Goal: Information Seeking & Learning: Learn about a topic

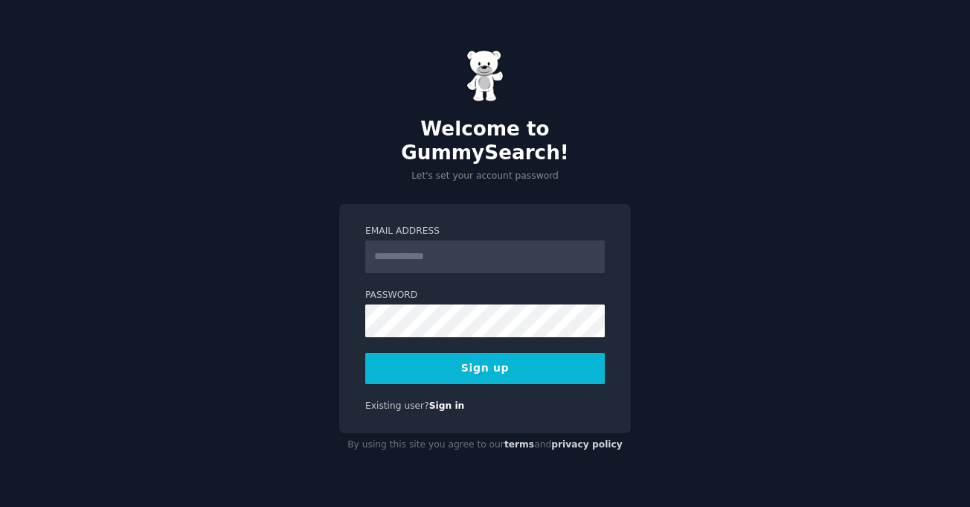
click at [463, 246] on input "Email Address" at bounding box center [485, 256] width 240 height 33
click at [652, 211] on div "Welcome to GummySearch! Let's set your account password Email Address Password …" at bounding box center [485, 253] width 970 height 507
click at [495, 242] on input "Email Address" at bounding box center [485, 256] width 240 height 33
type input "**********"
click at [478, 366] on button "Sign up" at bounding box center [485, 368] width 240 height 31
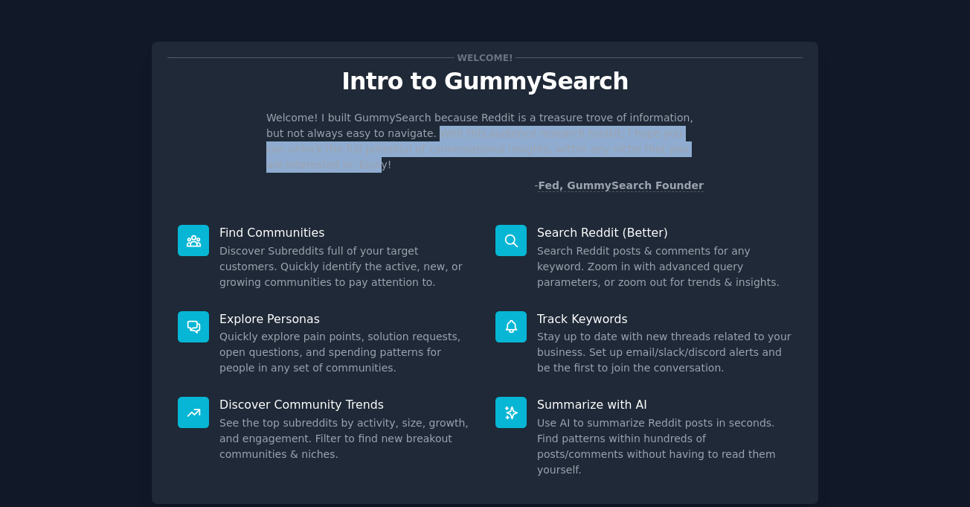
drag, startPoint x: 377, startPoint y: 133, endPoint x: 646, endPoint y: 143, distance: 268.7
click at [646, 143] on p "Welcome! I built GummySearch because Reddit is a treasure trove of information,…" at bounding box center [484, 141] width 437 height 62
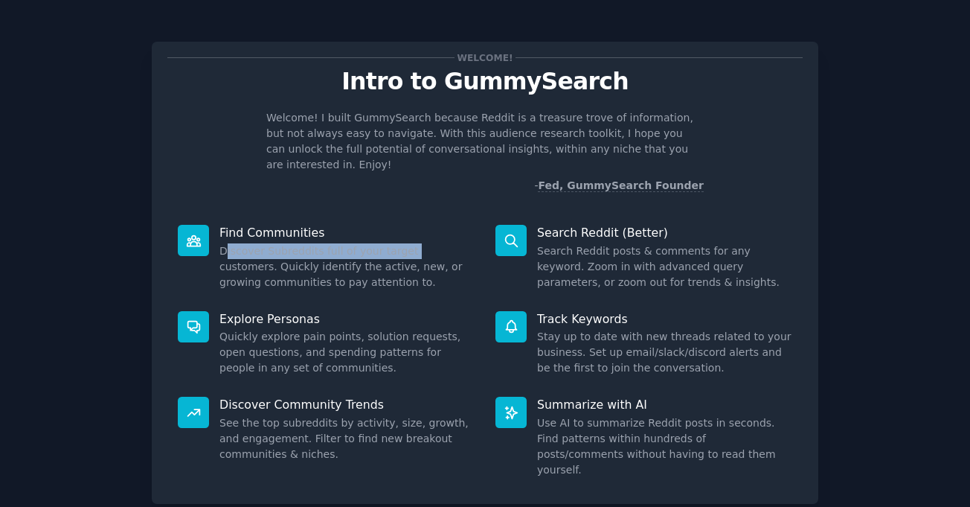
drag, startPoint x: 222, startPoint y: 238, endPoint x: 396, endPoint y: 235, distance: 174.1
click at [396, 243] on dd "Discover Subreddits full of your target customers. Quickly identify the active,…" at bounding box center [346, 266] width 255 height 47
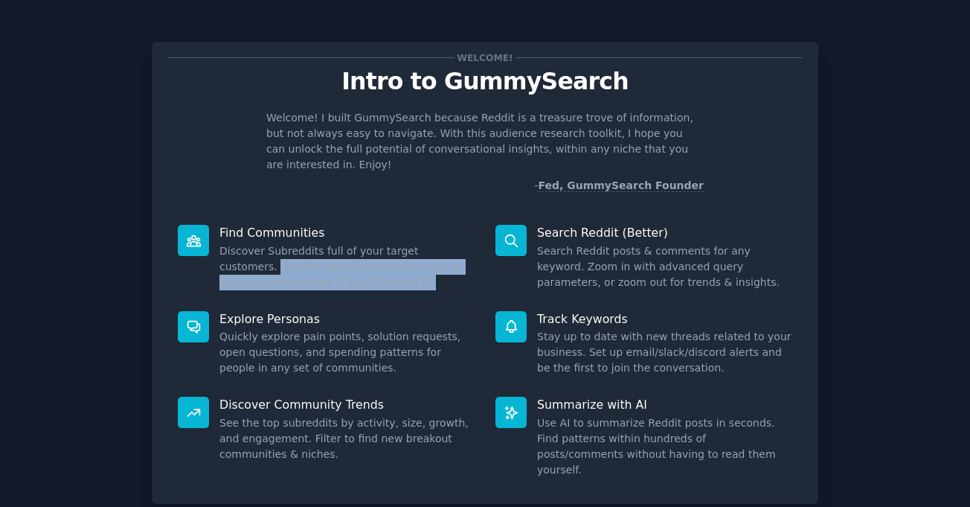
drag, startPoint x: 212, startPoint y: 249, endPoint x: 393, endPoint y: 270, distance: 181.9
click at [393, 270] on div "Find Communities Discover Subreddits full of your target customers. Quickly ide…" at bounding box center [326, 257] width 318 height 86
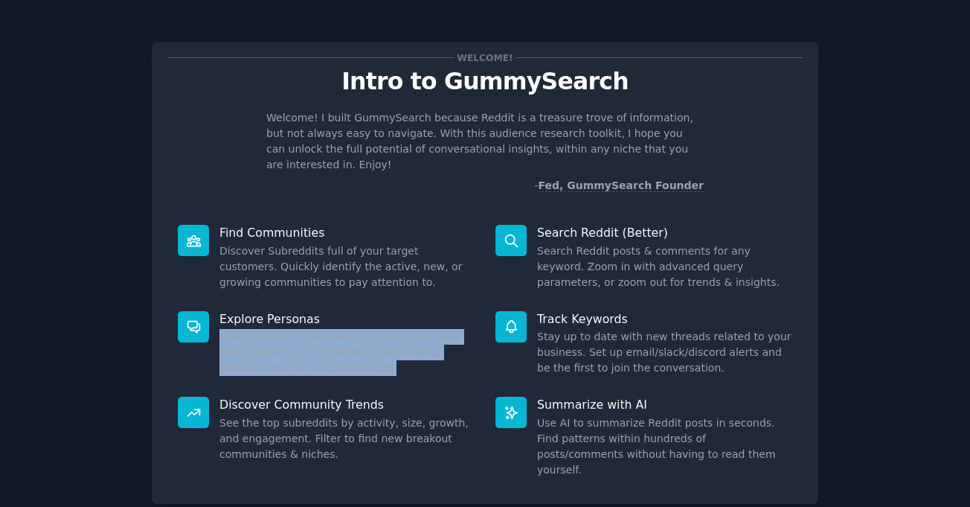
drag, startPoint x: 219, startPoint y: 323, endPoint x: 377, endPoint y: 348, distance: 160.4
click at [377, 348] on dd "Quickly explore pain points, solution requests, open questions, and spending pa…" at bounding box center [346, 352] width 255 height 47
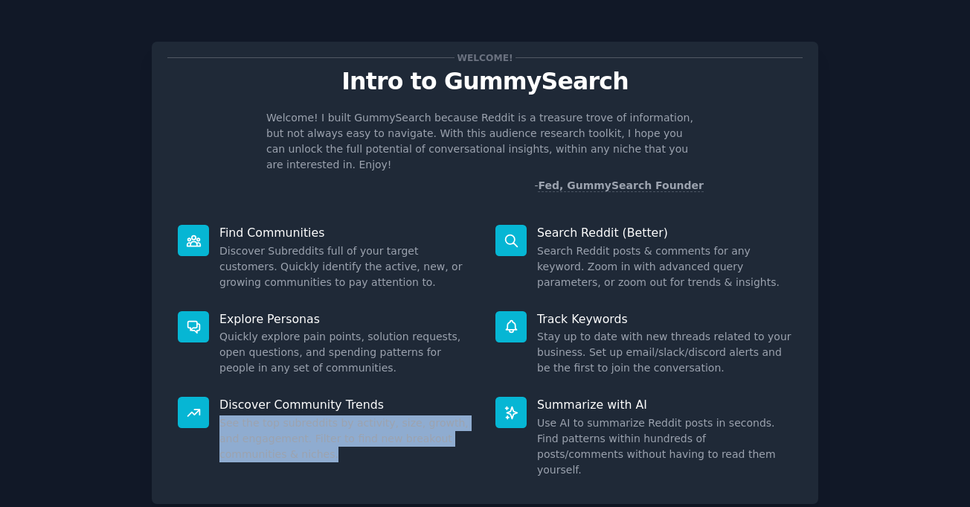
drag, startPoint x: 217, startPoint y: 408, endPoint x: 399, endPoint y: 438, distance: 184.8
click at [399, 438] on dd "See the top subreddits by activity, size, growth, and engagement. Filter to fin…" at bounding box center [346, 438] width 255 height 47
click at [385, 442] on dd "See the top subreddits by activity, size, growth, and engagement. Filter to fin…" at bounding box center [346, 438] width 255 height 47
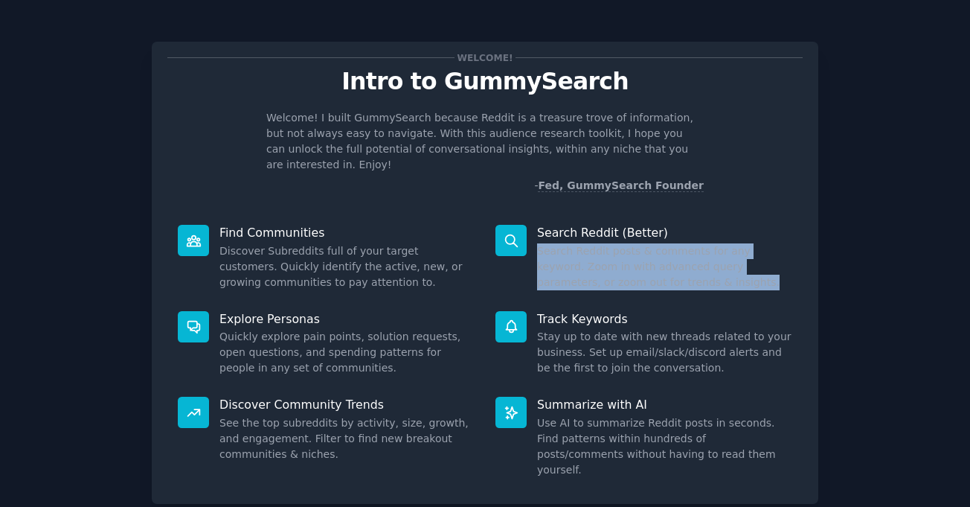
drag, startPoint x: 535, startPoint y: 237, endPoint x: 697, endPoint y: 268, distance: 165.1
click at [697, 268] on dd "Search Reddit posts & comments for any keyword. Zoom in with advanced query par…" at bounding box center [664, 266] width 255 height 47
click at [671, 283] on div "Search Reddit (Better) Search Reddit posts & comments for any keyword. Zoom in …" at bounding box center [644, 257] width 318 height 86
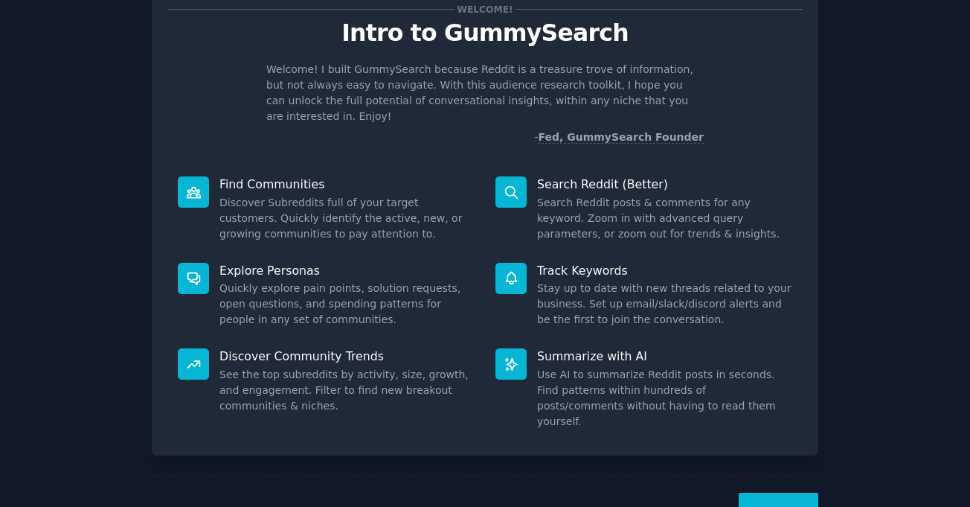
scroll to position [74, 0]
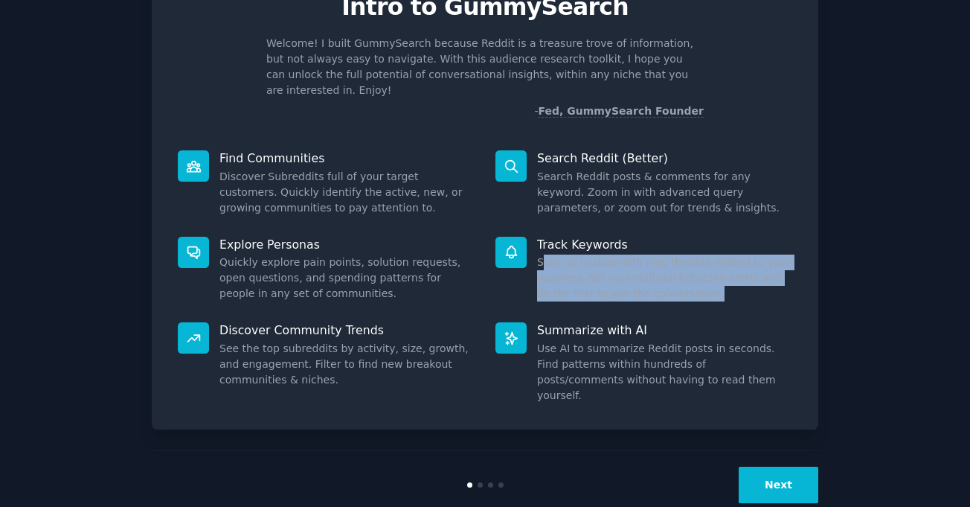
drag, startPoint x: 539, startPoint y: 243, endPoint x: 672, endPoint y: 277, distance: 138.0
click at [672, 277] on dd "Stay up to date with new threads related to your business. Set up email/slack/d…" at bounding box center [664, 277] width 255 height 47
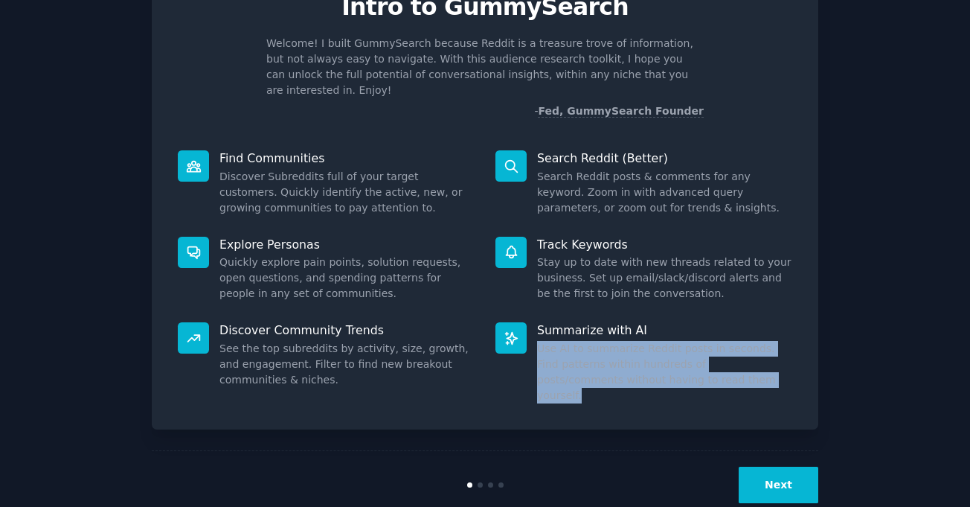
drag, startPoint x: 536, startPoint y: 330, endPoint x: 693, endPoint y: 363, distance: 160.3
click at [693, 363] on dd "Use AI to summarize Reddit posts in seconds. Find patterns within hundreds of p…" at bounding box center [664, 372] width 255 height 62
click at [776, 466] on button "Next" at bounding box center [779, 484] width 80 height 36
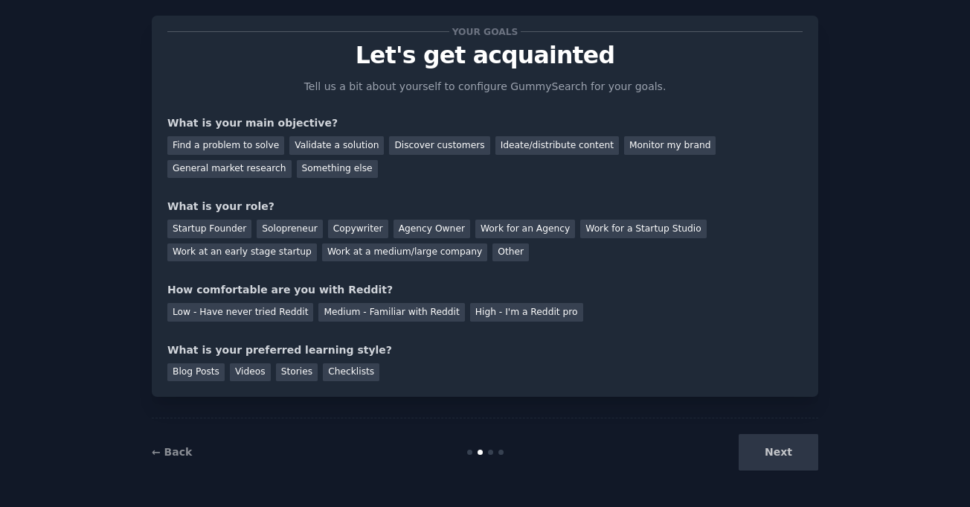
scroll to position [26, 0]
click at [393, 145] on div "Discover customers" at bounding box center [439, 145] width 100 height 19
click at [499, 150] on div "Ideate/distribute content" at bounding box center [556, 145] width 123 height 19
click at [431, 150] on div "Discover customers" at bounding box center [439, 145] width 100 height 19
click at [230, 229] on div "Startup Founder" at bounding box center [209, 228] width 84 height 19
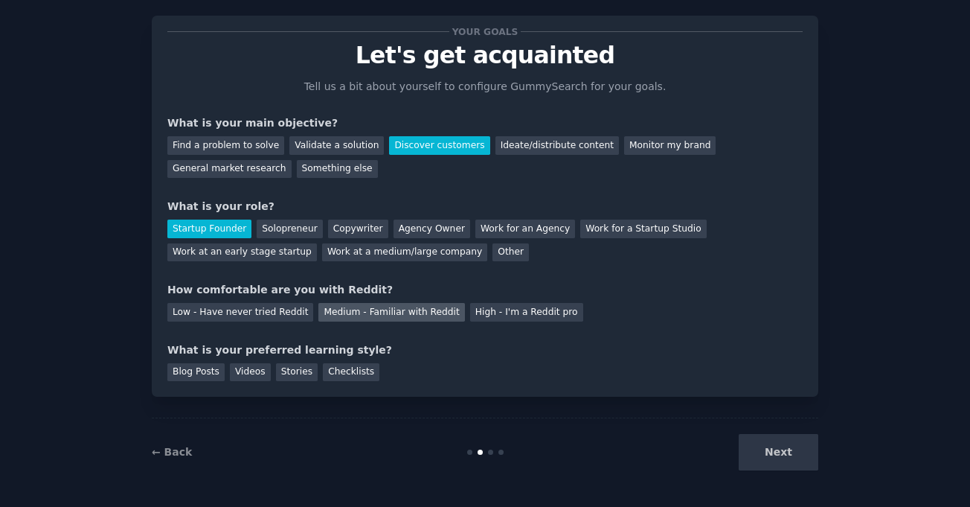
click at [372, 315] on div "Medium - Familiar with Reddit" at bounding box center [391, 312] width 146 height 19
click at [245, 367] on div "Videos" at bounding box center [250, 372] width 41 height 19
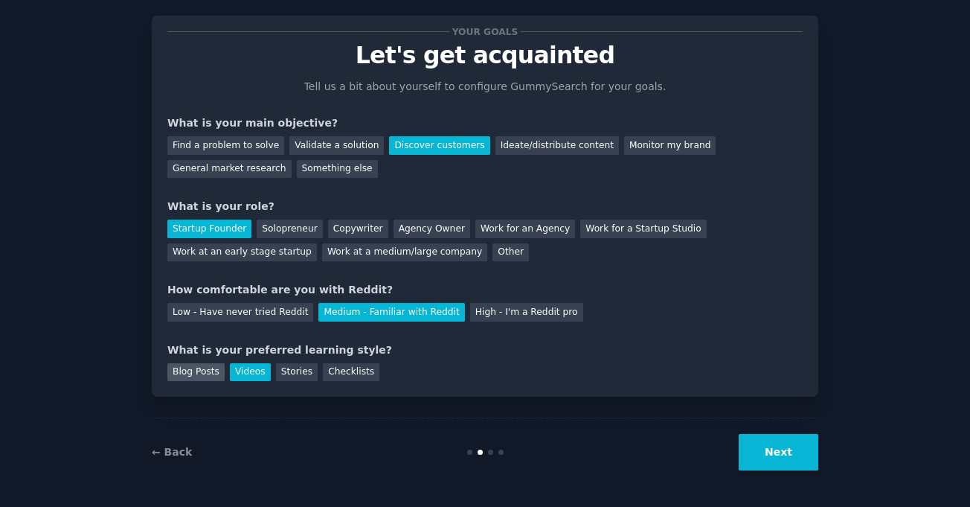
click at [197, 366] on div "Blog Posts" at bounding box center [195, 372] width 57 height 19
click at [784, 457] on button "Next" at bounding box center [779, 452] width 80 height 36
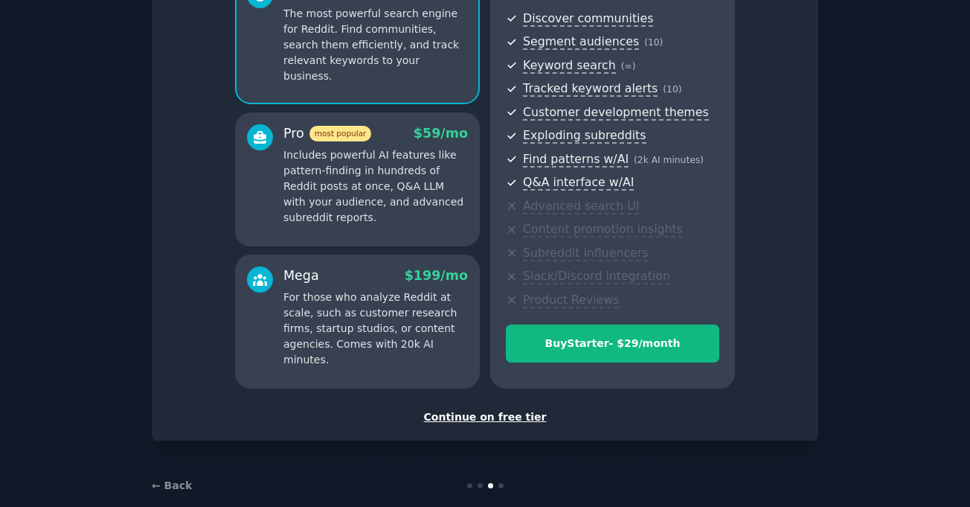
scroll to position [186, 0]
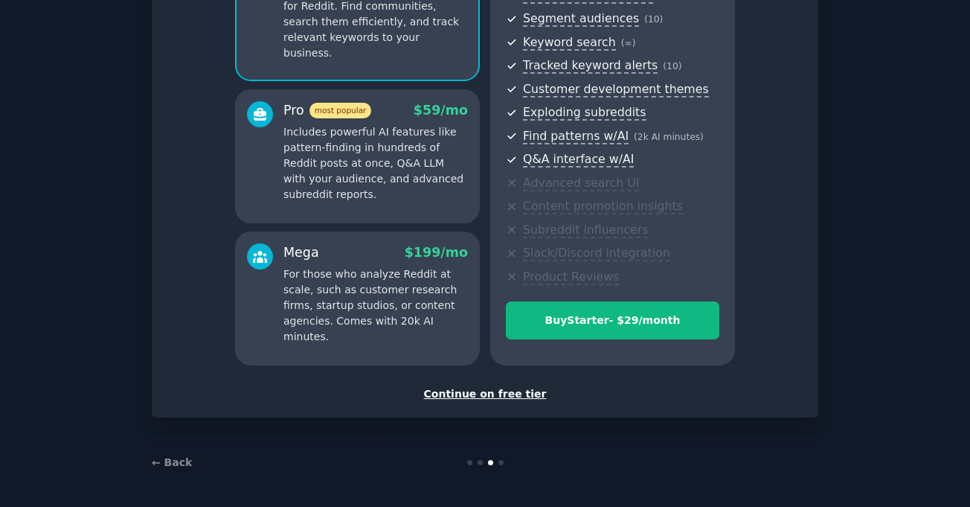
click at [502, 396] on div "Continue on free tier" at bounding box center [484, 394] width 635 height 16
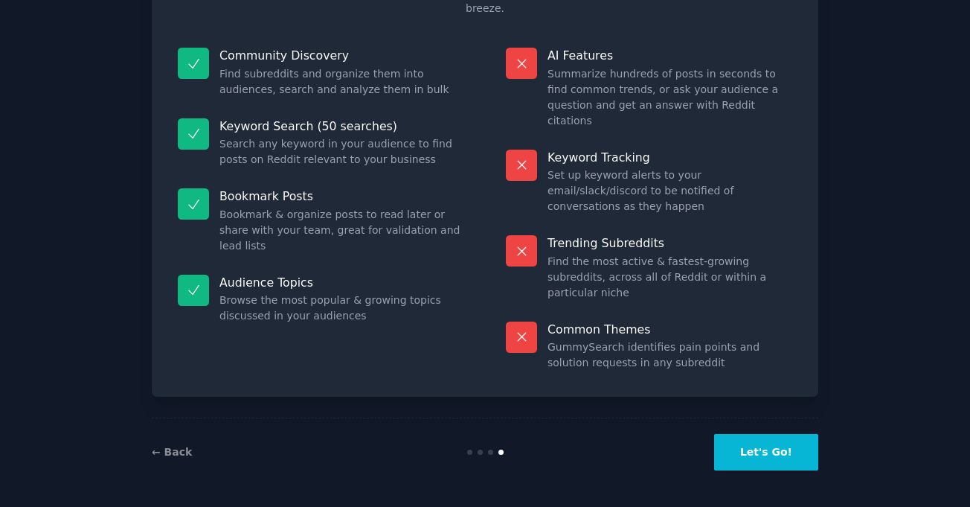
scroll to position [73, 0]
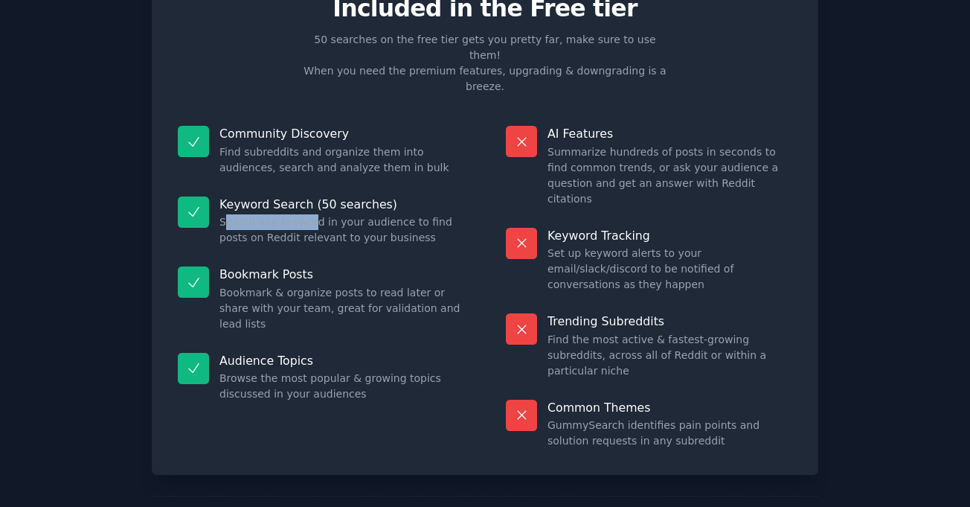
drag, startPoint x: 222, startPoint y: 187, endPoint x: 301, endPoint y: 190, distance: 78.9
click at [301, 214] on dd "Search any keyword in your audience to find posts on Reddit relevant to your bu…" at bounding box center [341, 229] width 245 height 31
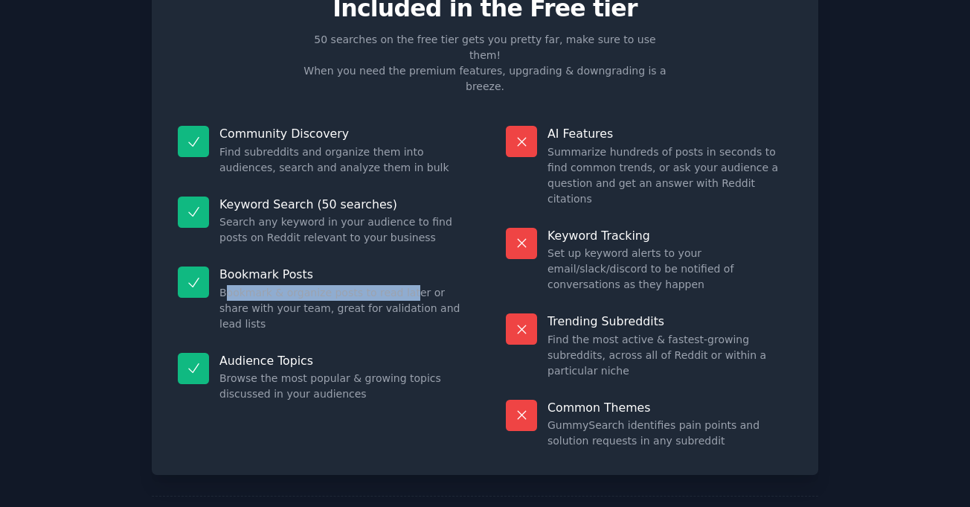
drag, startPoint x: 221, startPoint y: 257, endPoint x: 394, endPoint y: 259, distance: 173.3
click at [394, 285] on dd "Bookmark & organize posts to read later or share with your team, great for vali…" at bounding box center [341, 308] width 245 height 47
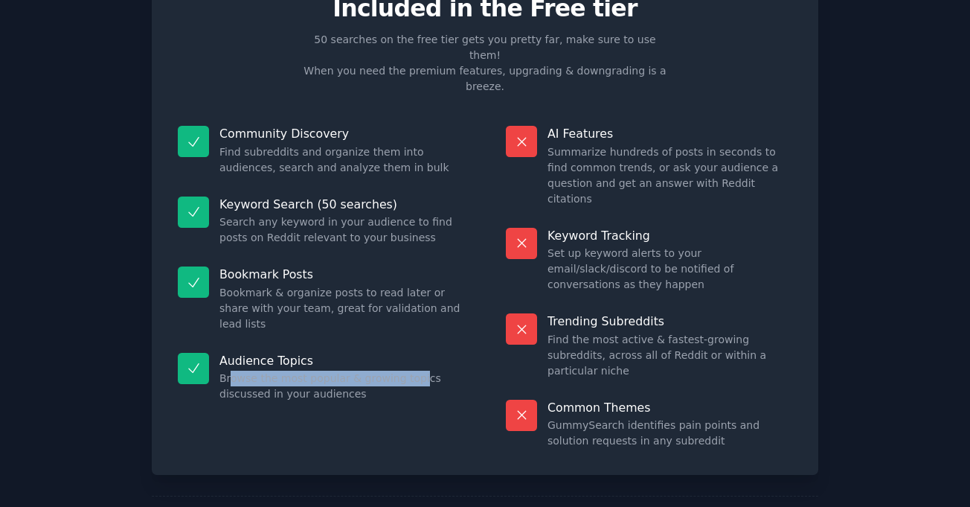
drag, startPoint x: 226, startPoint y: 330, endPoint x: 407, endPoint y: 332, distance: 180.8
click at [407, 370] on dd "Browse the most popular & growing topics discussed in your audiences" at bounding box center [341, 385] width 245 height 31
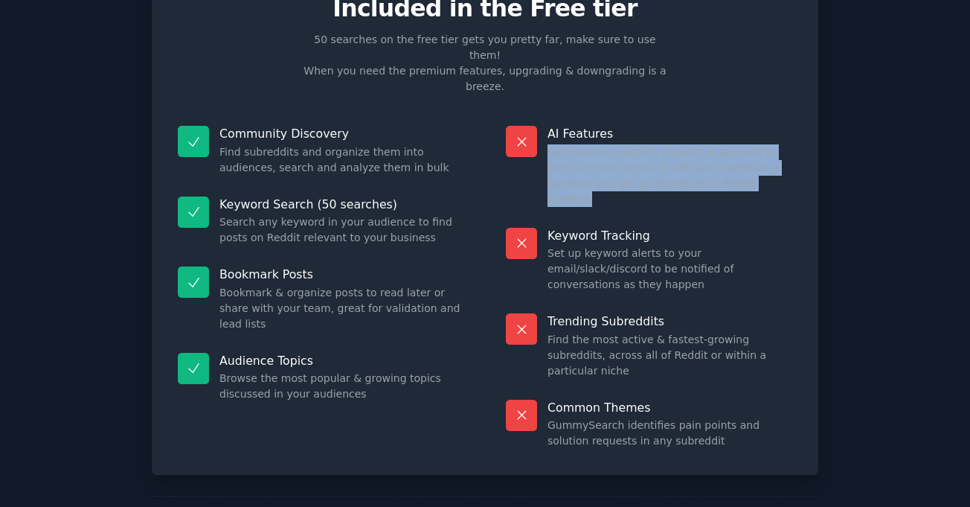
drag, startPoint x: 547, startPoint y: 118, endPoint x: 754, endPoint y: 161, distance: 211.2
click at [754, 161] on div "AI Features Summarize hundreds of posts in seconds to find common trends, or as…" at bounding box center [648, 166] width 307 height 102
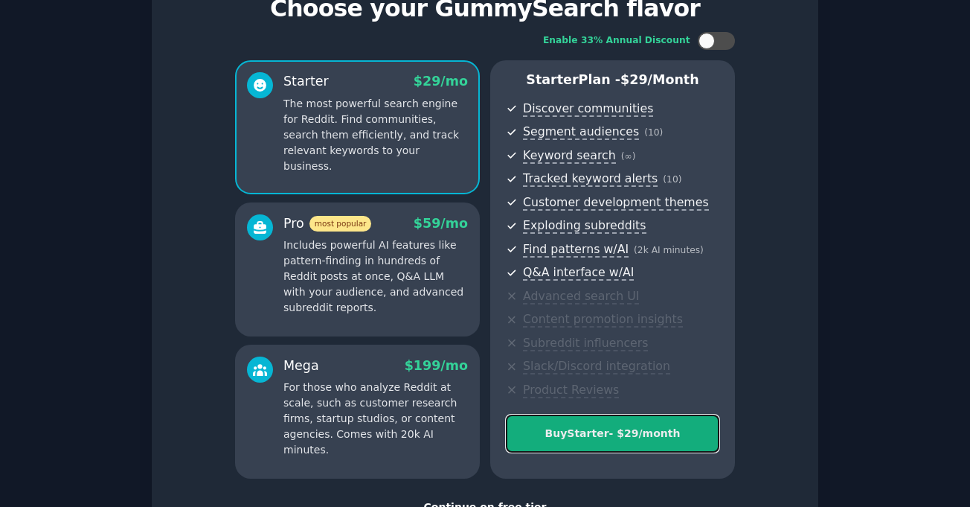
click at [545, 420] on button "Buy Starter - $ 29 /month" at bounding box center [612, 433] width 213 height 38
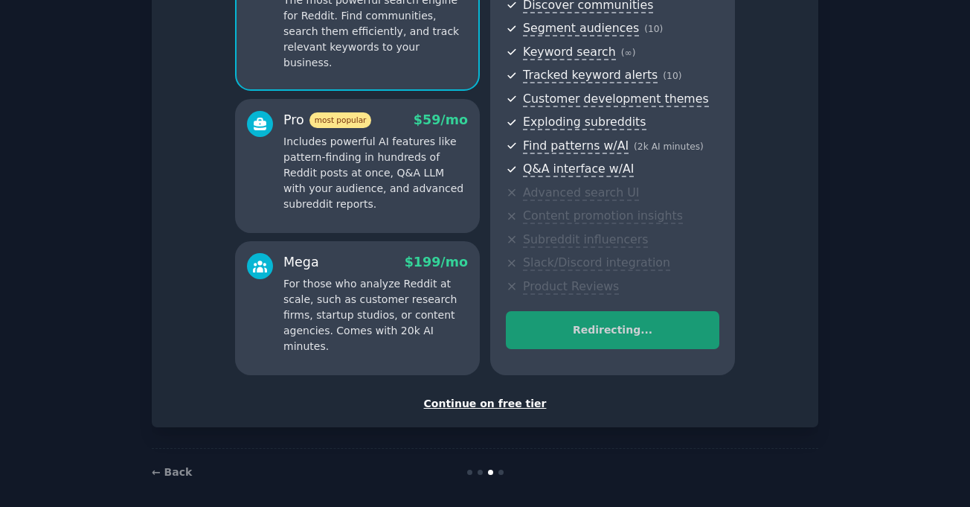
scroll to position [186, 0]
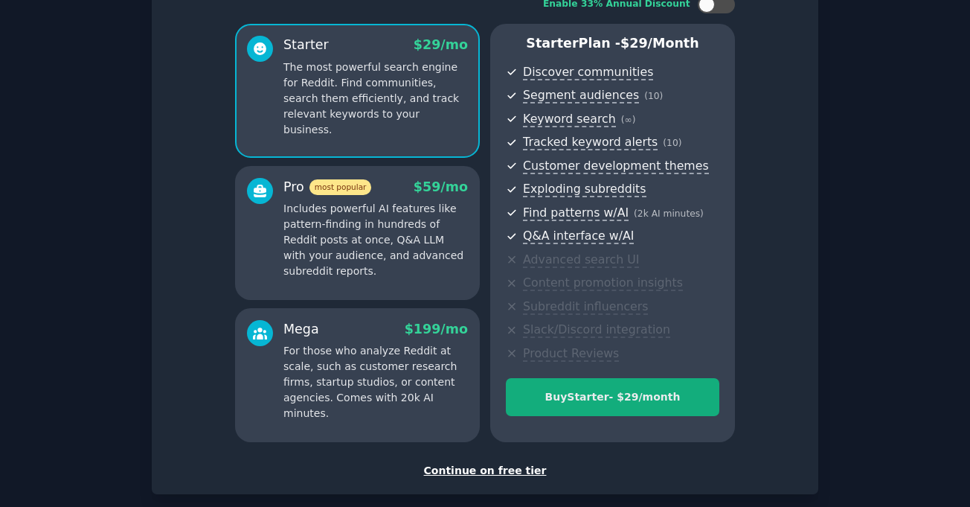
scroll to position [186, 0]
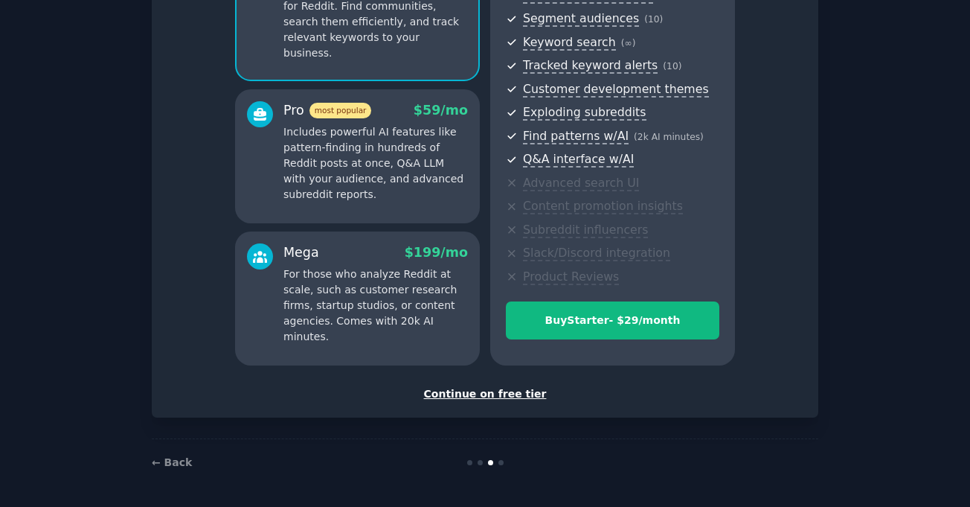
click at [477, 397] on div "Continue on free tier" at bounding box center [484, 394] width 635 height 16
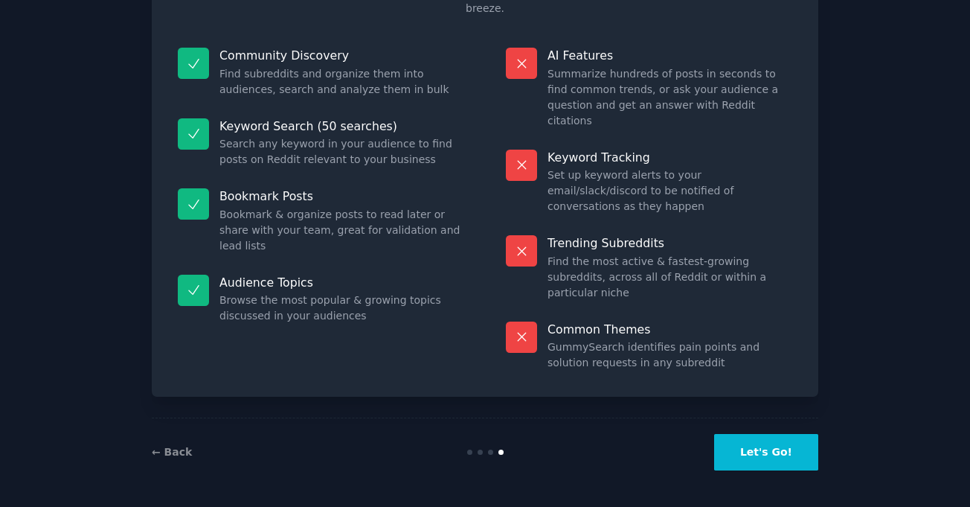
scroll to position [73, 0]
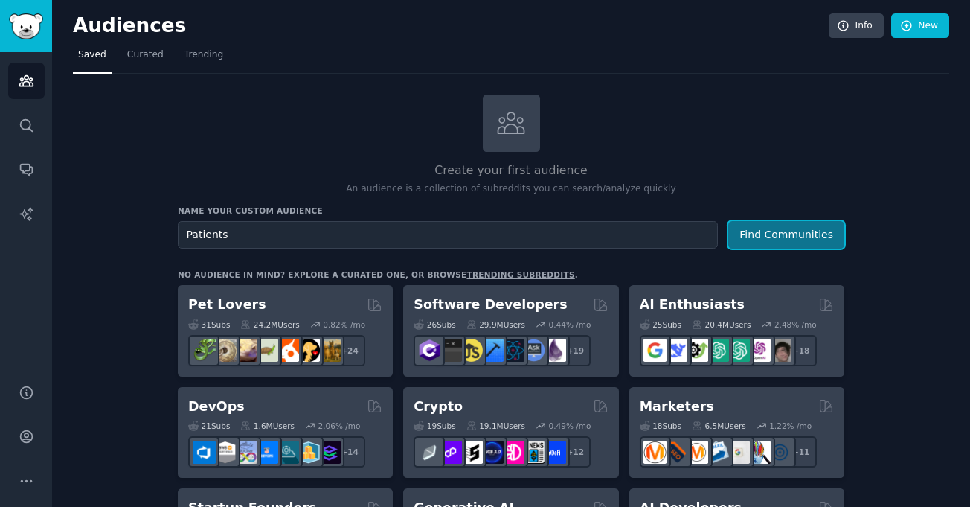
click at [799, 234] on button "Find Communities" at bounding box center [786, 235] width 116 height 28
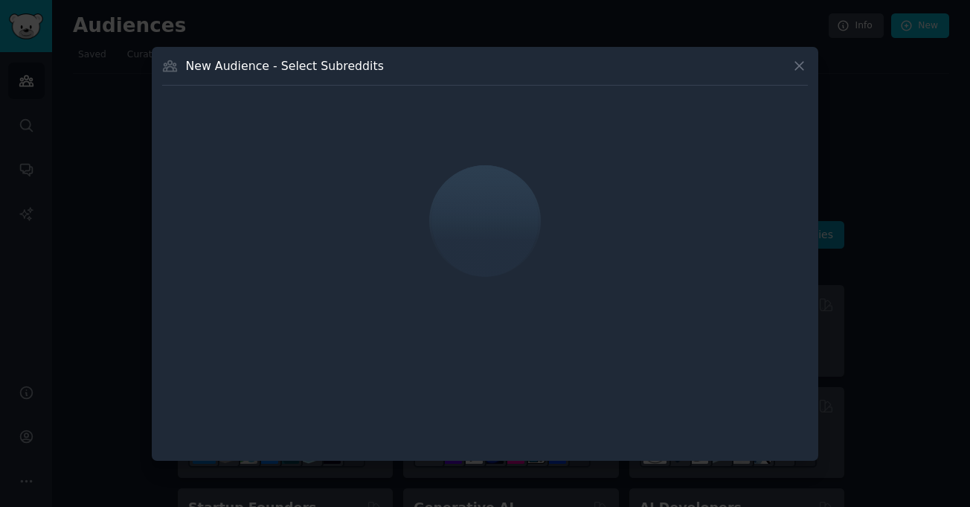
click at [806, 70] on icon at bounding box center [799, 66] width 16 height 16
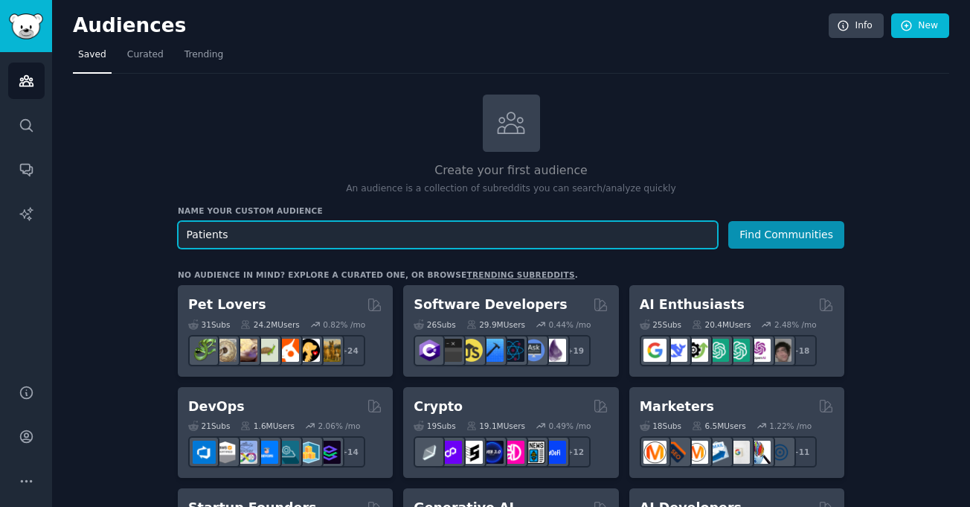
click at [187, 227] on input "Patients" at bounding box center [448, 235] width 540 height 28
type input "[MEDICAL_DATA] Patients"
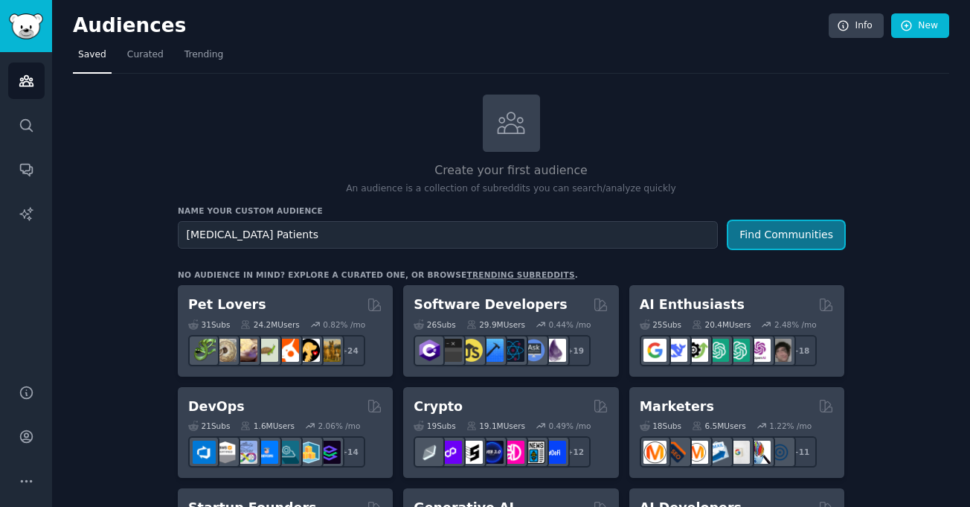
click at [757, 232] on button "Find Communities" at bounding box center [786, 235] width 116 height 28
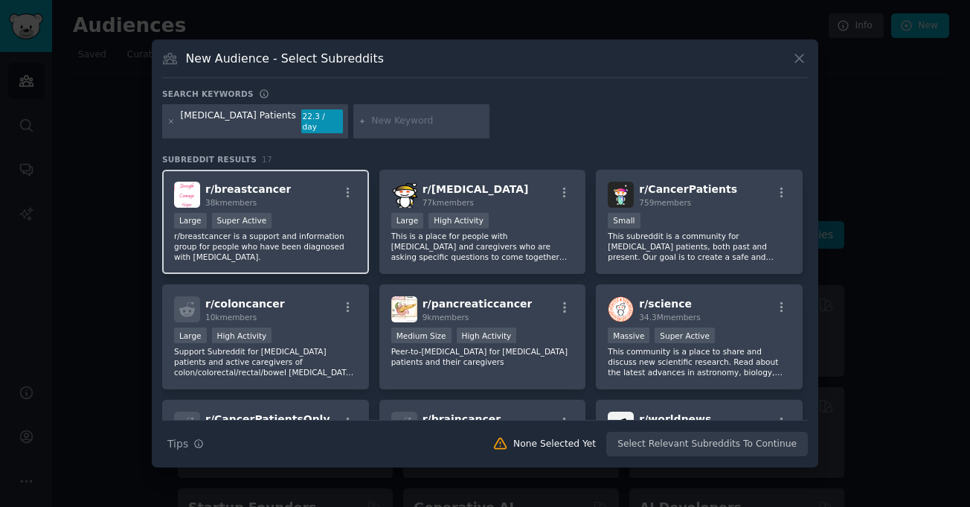
click at [301, 219] on div ">= 95th percentile for submissions / day Large Super Active" at bounding box center [265, 222] width 183 height 19
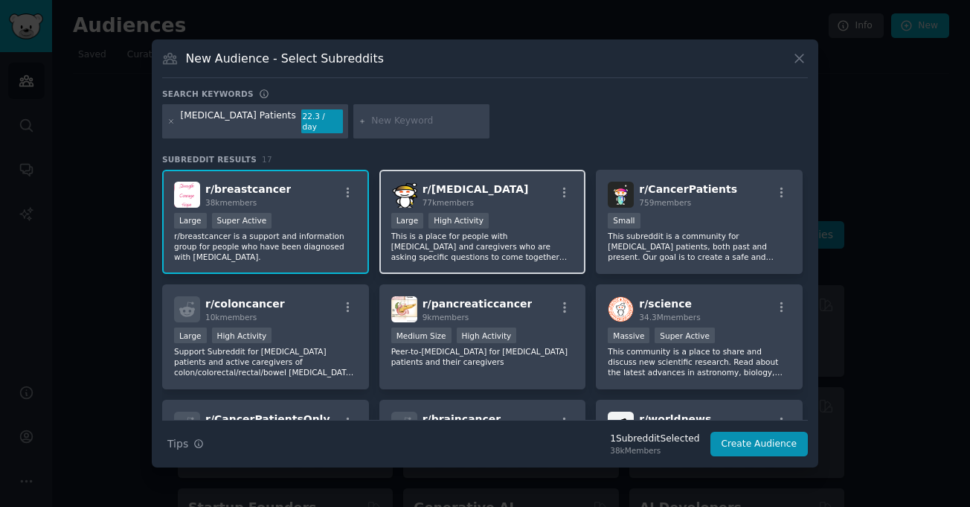
click at [466, 246] on p "This is a place for people with cancer and caregivers who are asking specific q…" at bounding box center [482, 246] width 183 height 31
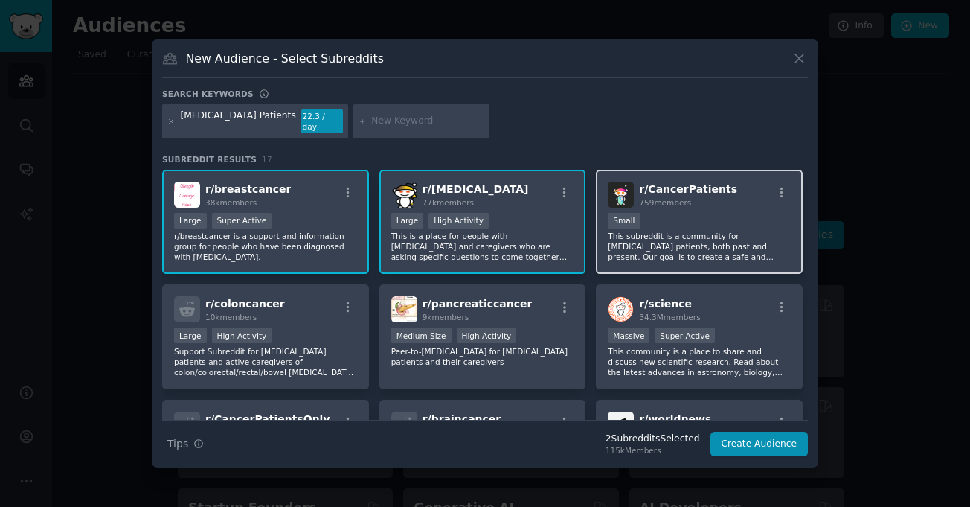
click at [656, 234] on p "This subreddit is a community for cancer patients, both past and present. Our g…" at bounding box center [699, 246] width 183 height 31
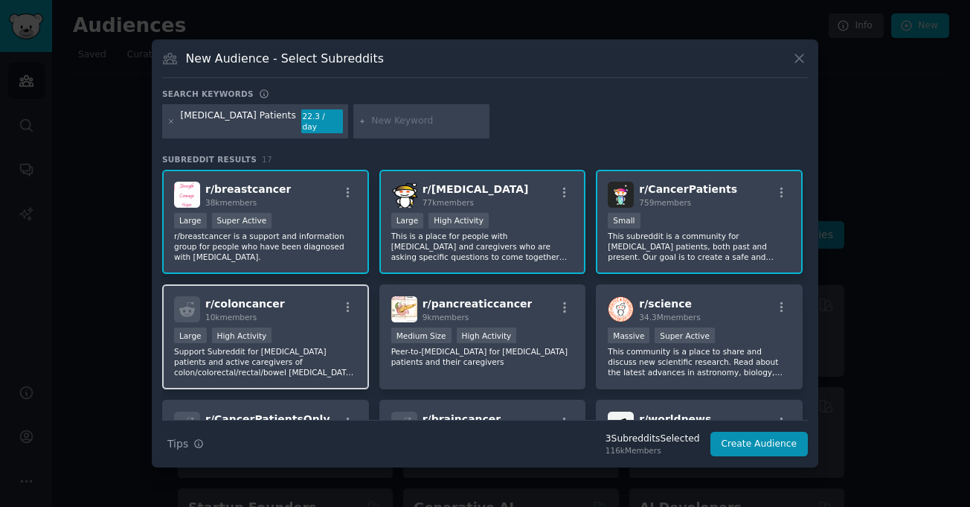
click at [294, 331] on div "Large High Activity" at bounding box center [265, 336] width 183 height 19
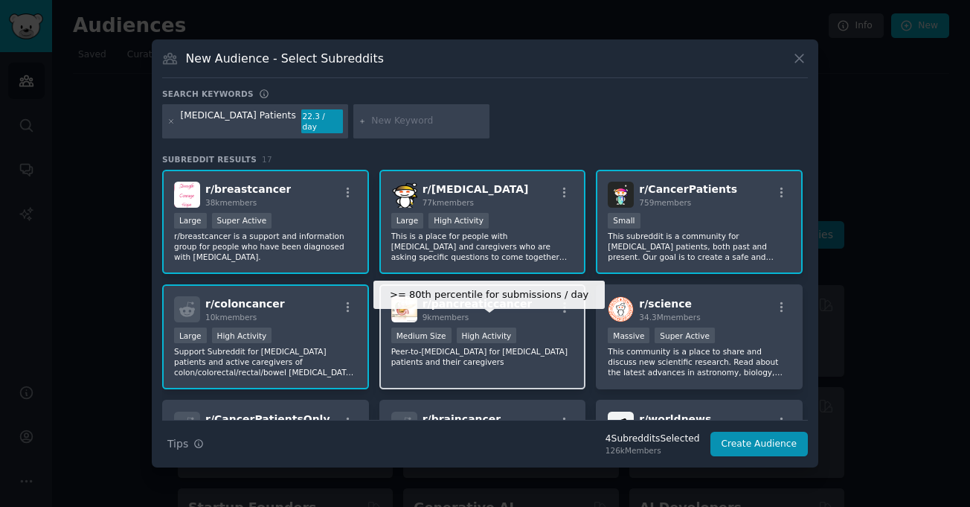
click at [480, 330] on div "High Activity" at bounding box center [487, 335] width 60 height 16
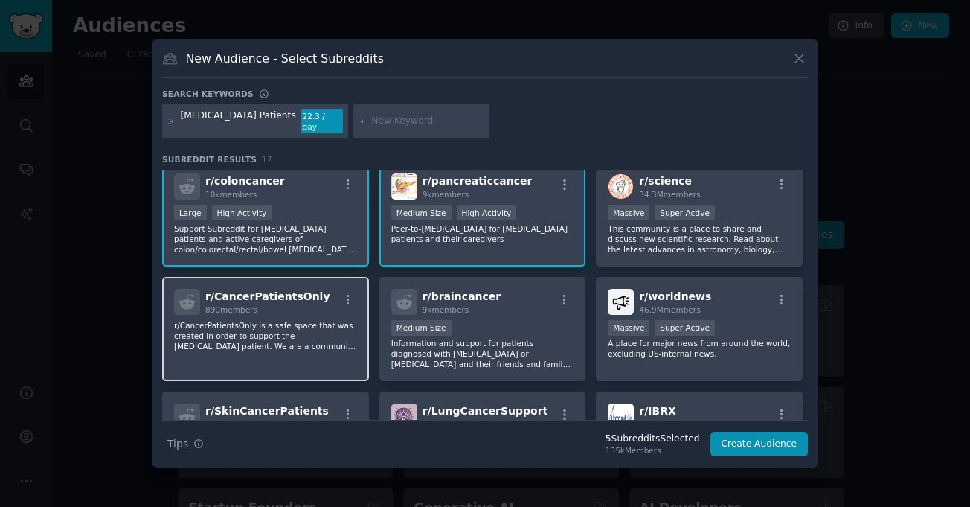
scroll to position [149, 0]
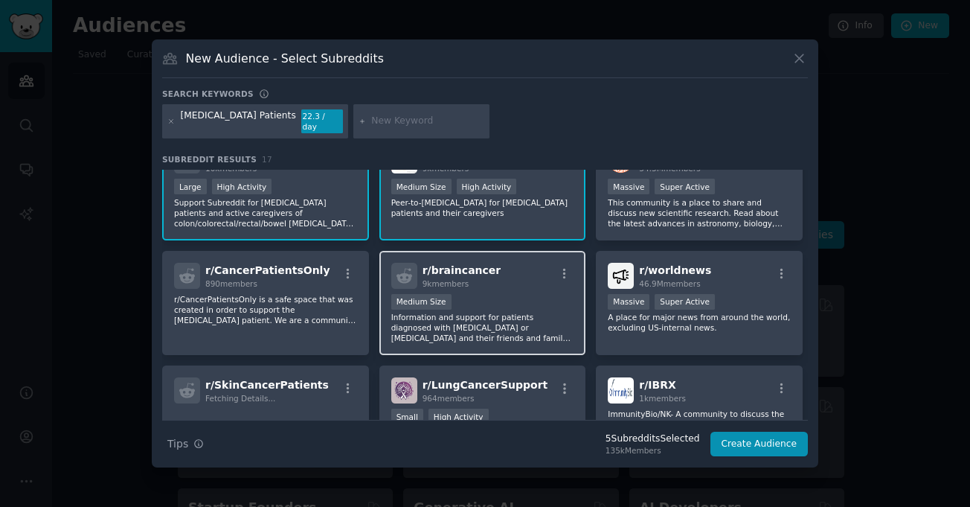
click at [508, 305] on div "Medium Size" at bounding box center [482, 303] width 183 height 19
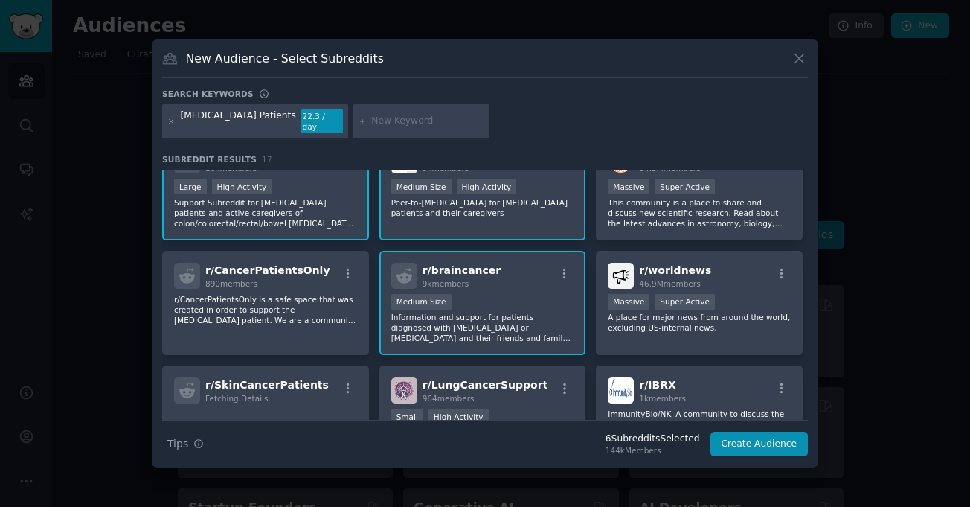
scroll to position [223, 0]
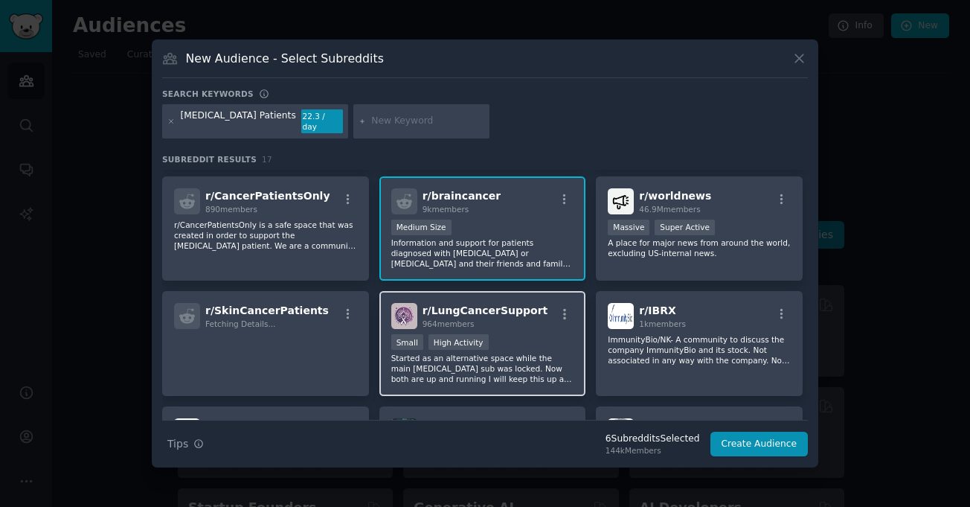
click at [540, 334] on div "Small High Activity" at bounding box center [482, 343] width 183 height 19
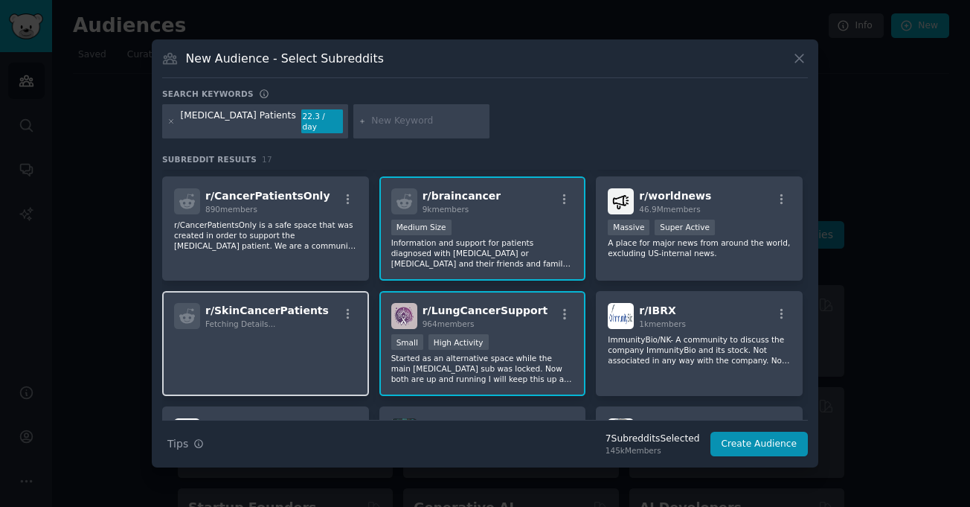
click at [299, 343] on p at bounding box center [265, 349] width 183 height 31
click at [252, 342] on p at bounding box center [265, 349] width 183 height 31
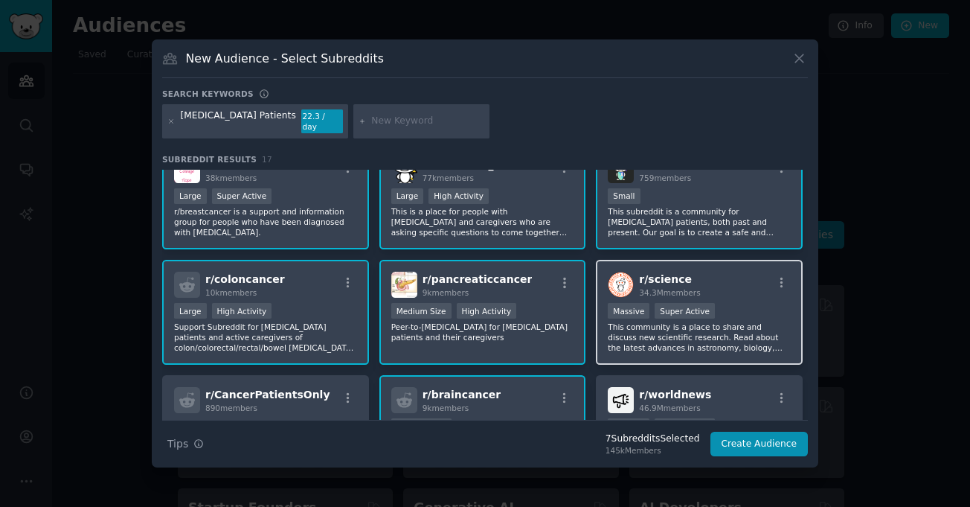
scroll to position [0, 0]
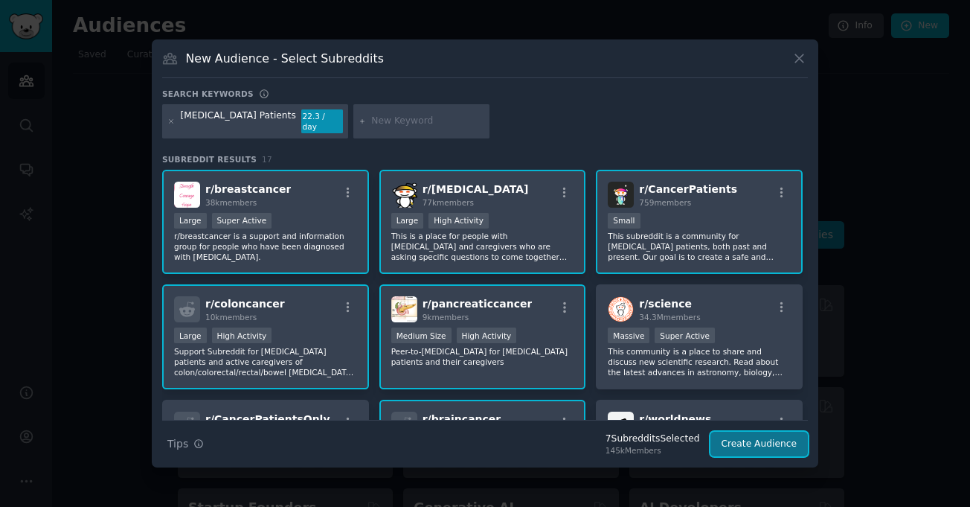
click at [768, 443] on button "Create Audience" at bounding box center [759, 443] width 98 height 25
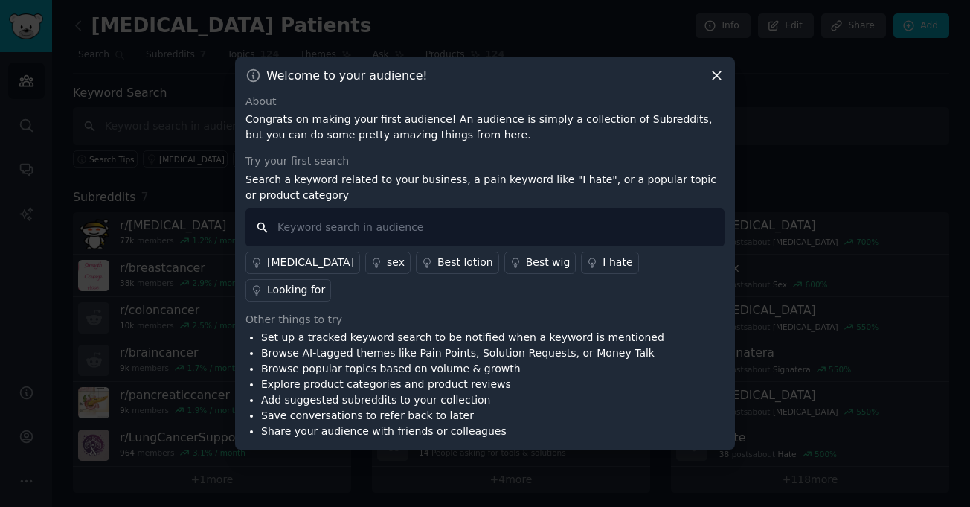
click at [341, 240] on input "text" at bounding box center [484, 227] width 479 height 38
type input "verzenio"
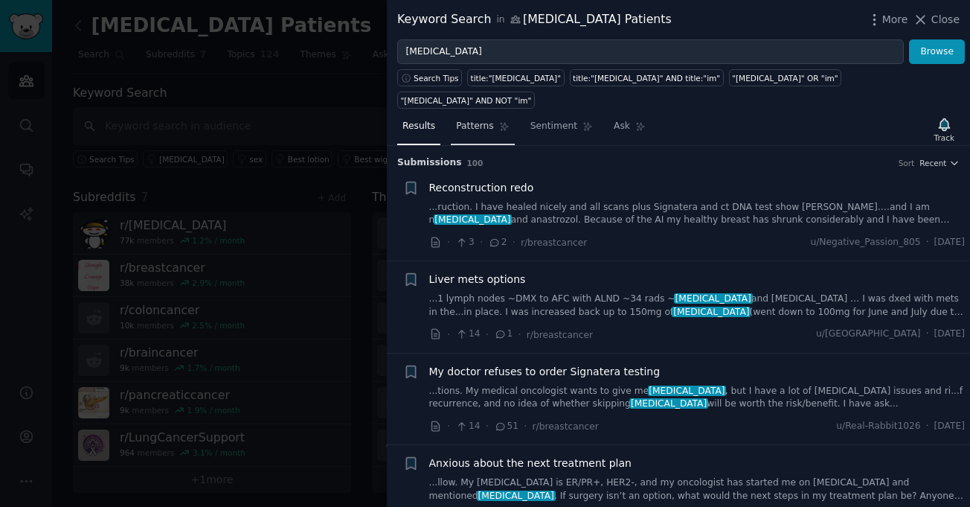
click at [463, 120] on span "Patterns" at bounding box center [474, 126] width 37 height 13
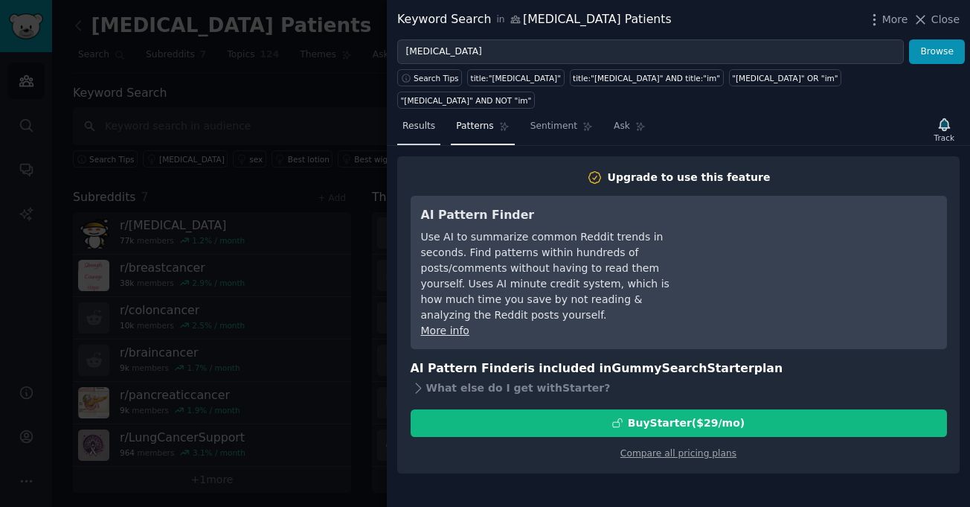
click at [420, 120] on span "Results" at bounding box center [418, 126] width 33 height 13
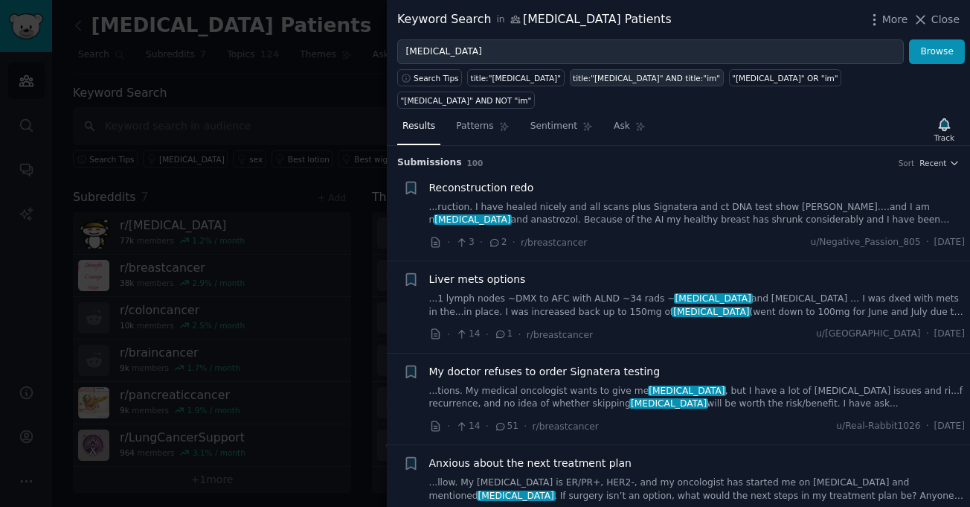
click at [589, 79] on div "title:"verzenio" AND title:"im"" at bounding box center [646, 78] width 147 height 10
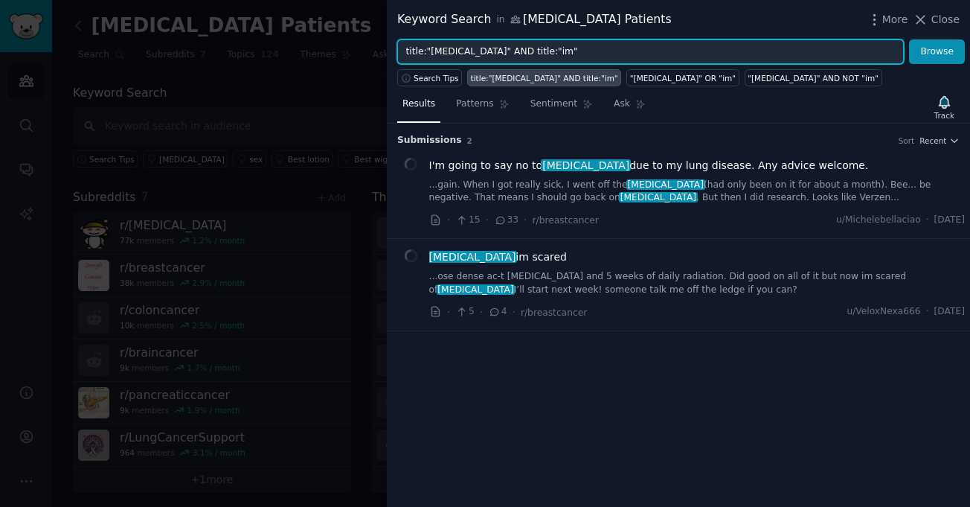
click at [517, 54] on input "title:"verzenio" AND title:"im"" at bounding box center [650, 51] width 507 height 25
click at [909, 39] on button "Browse" at bounding box center [937, 51] width 56 height 25
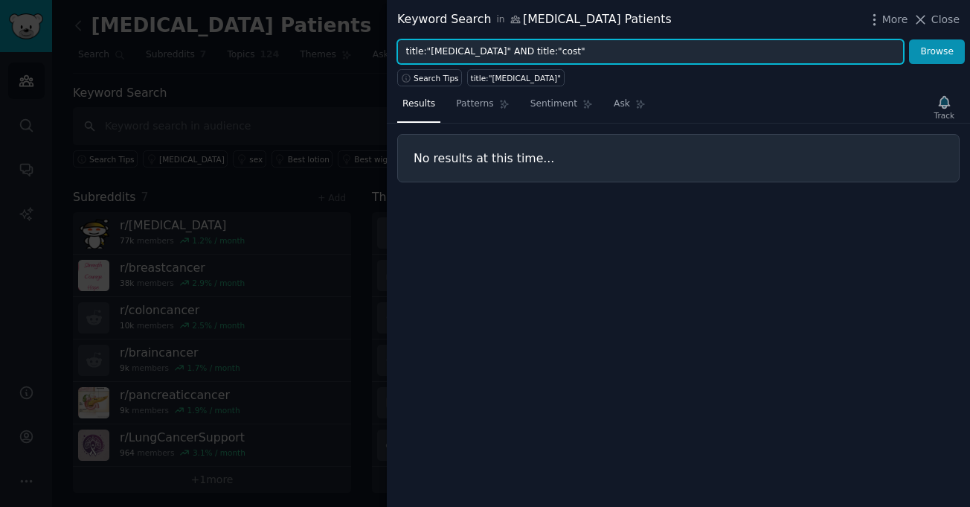
click at [909, 39] on button "Browse" at bounding box center [937, 51] width 56 height 25
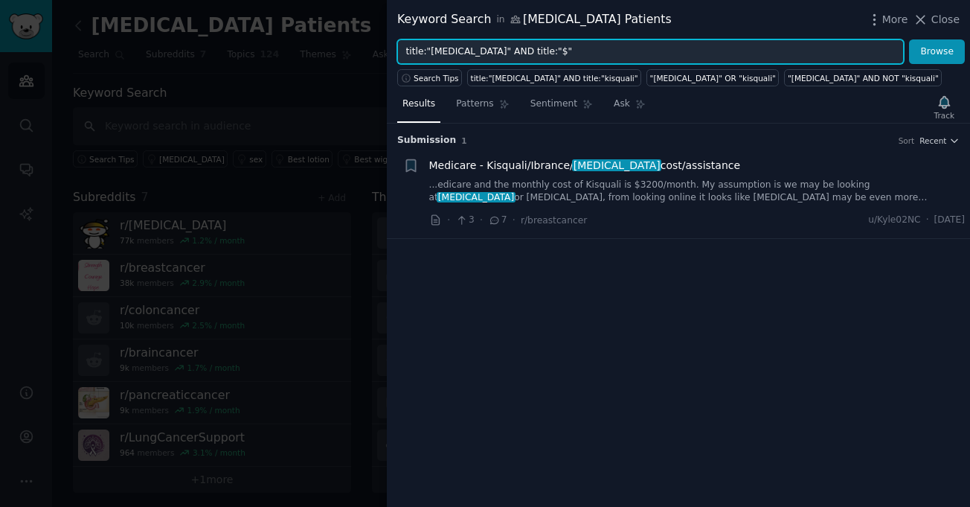
click at [909, 39] on button "Browse" at bounding box center [937, 51] width 56 height 25
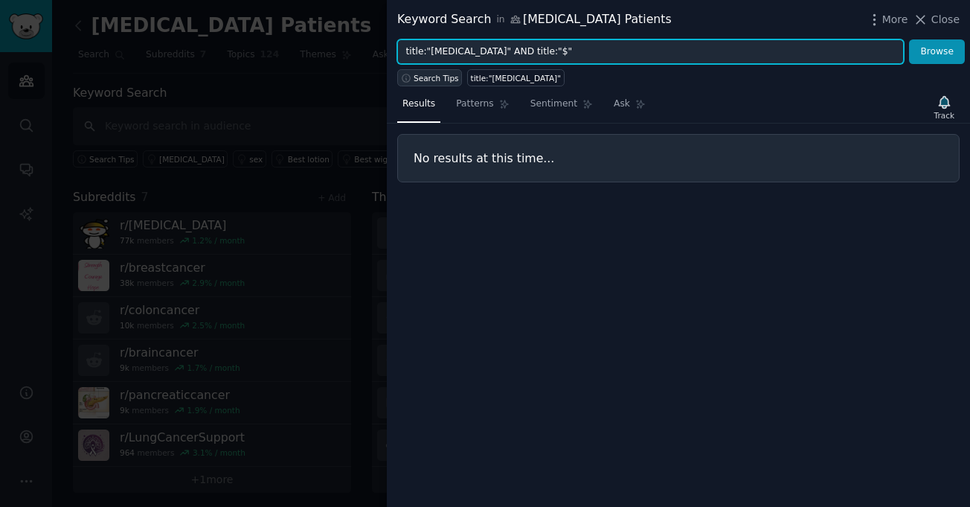
click at [436, 81] on span "Search Tips" at bounding box center [436, 78] width 45 height 10
click at [576, 51] on input "title:"verzenio" AND title:"$"" at bounding box center [650, 51] width 507 height 25
drag, startPoint x: 576, startPoint y: 51, endPoint x: 385, endPoint y: 53, distance: 190.4
click at [385, 53] on div "Keyword Search in Cancer Patients More Close title:"verzenio" AND title:"$" Bro…" at bounding box center [485, 253] width 970 height 507
click at [909, 39] on button "Browse" at bounding box center [937, 51] width 56 height 25
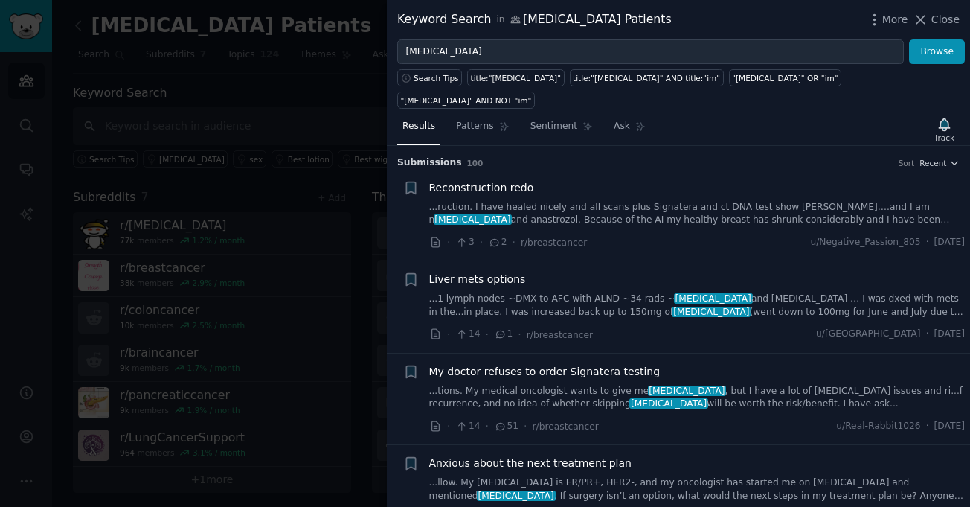
click at [640, 201] on link "...ruction. I have healed nicely and all scans plus Signatera and ct DNA test s…" at bounding box center [697, 214] width 536 height 26
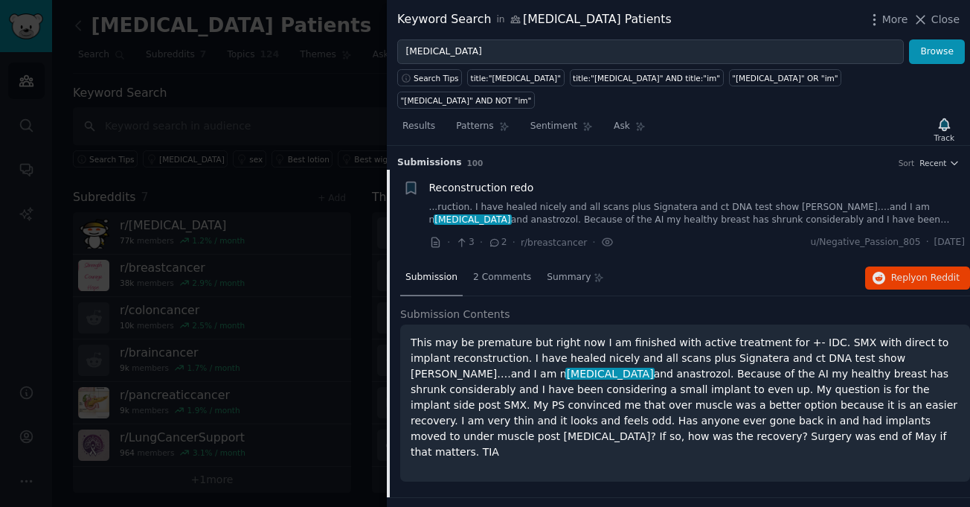
click at [589, 180] on div "Reconstruction redo" at bounding box center [697, 188] width 536 height 16
click at [504, 180] on span "Reconstruction redo" at bounding box center [481, 188] width 105 height 16
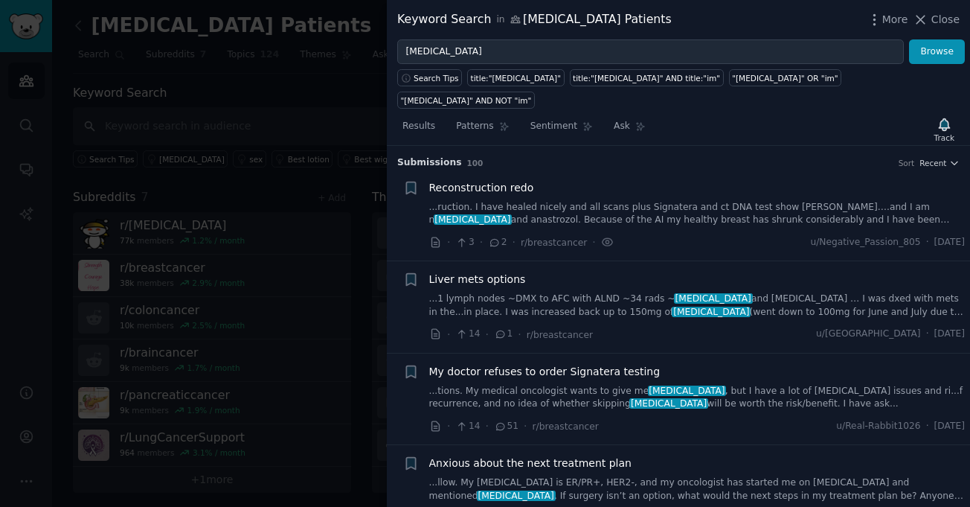
click at [948, 146] on div "Submission s 100 Sort Recent" at bounding box center [678, 158] width 562 height 24
click at [949, 158] on icon "button" at bounding box center [954, 163] width 10 height 10
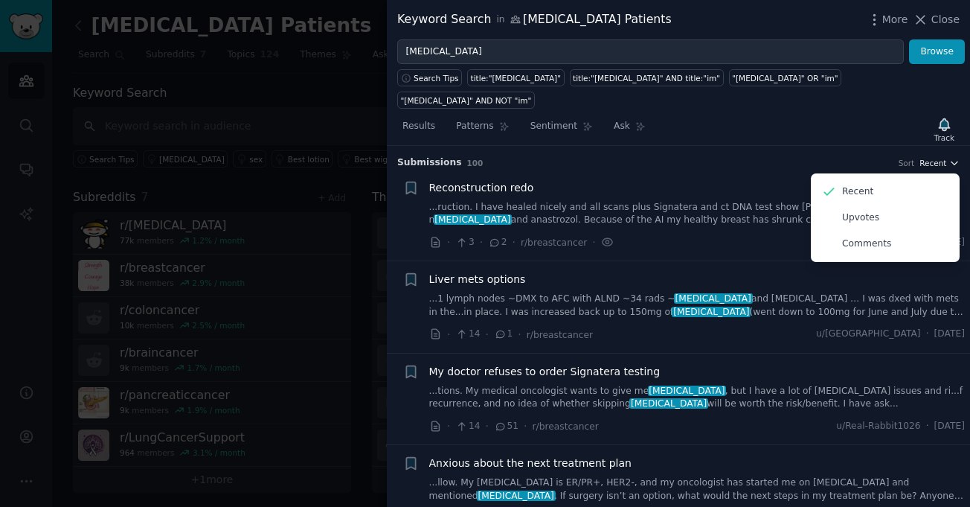
click at [949, 158] on icon "button" at bounding box center [954, 163] width 10 height 10
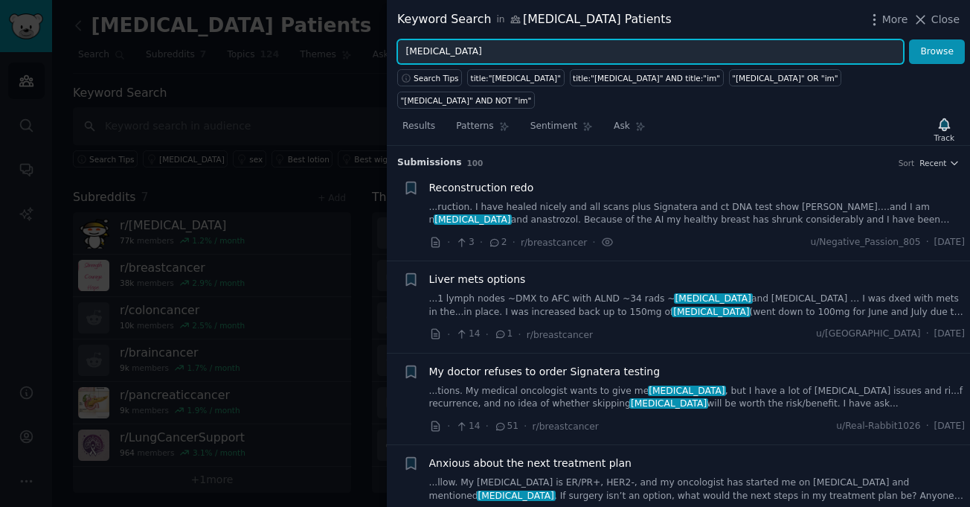
drag, startPoint x: 511, startPoint y: 57, endPoint x: 328, endPoint y: 20, distance: 186.7
click at [328, 20] on div "Keyword Search in Cancer Patients More Close verzenio Browse Search Tips title:…" at bounding box center [485, 253] width 970 height 507
type input "lonsurf"
click at [909, 39] on button "Browse" at bounding box center [937, 51] width 56 height 25
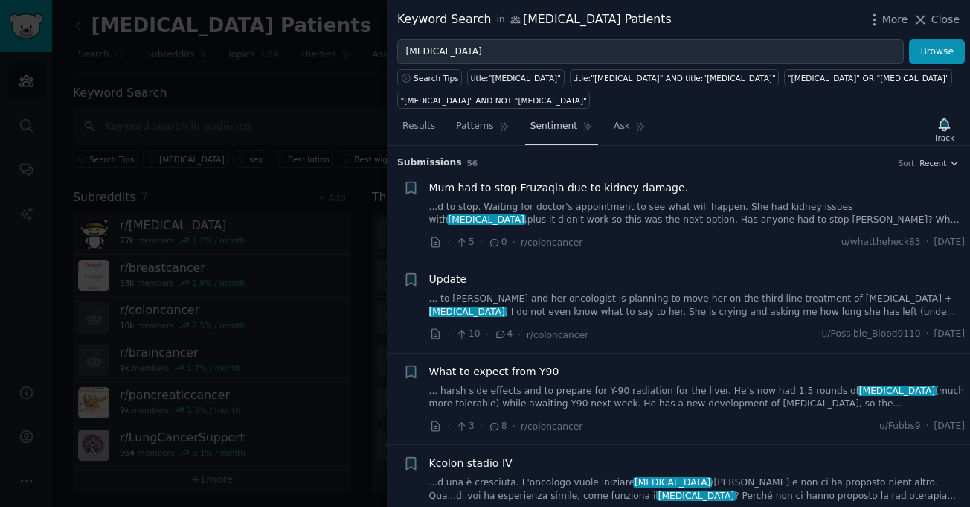
click at [556, 120] on span "Sentiment" at bounding box center [553, 126] width 47 height 13
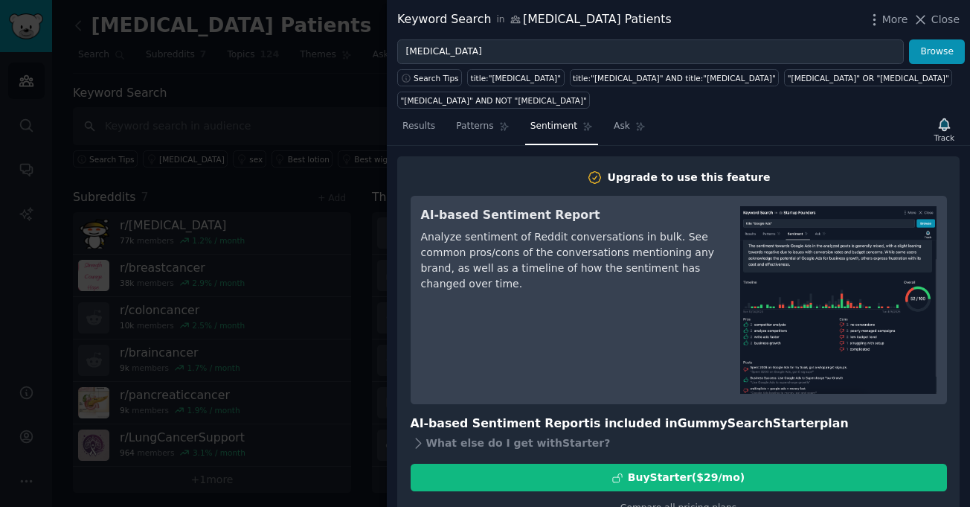
scroll to position [9, 0]
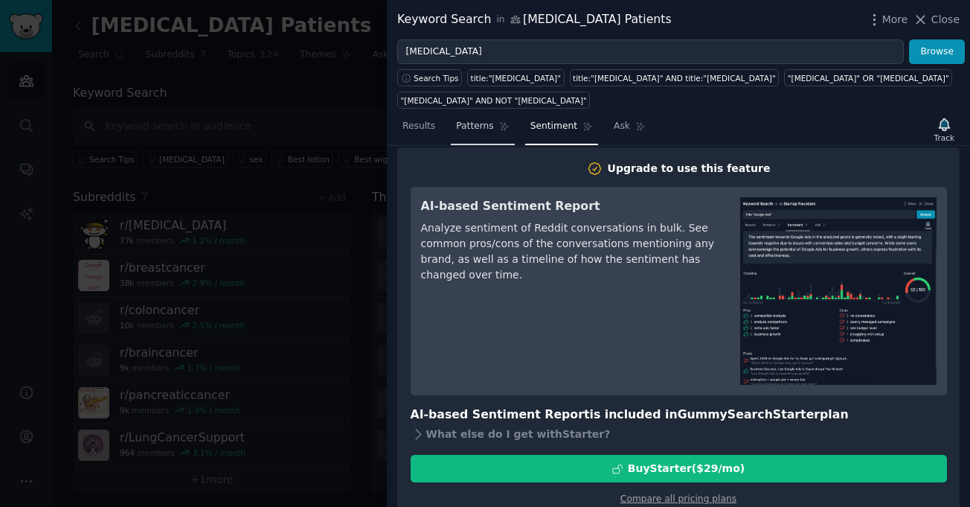
click at [488, 115] on link "Patterns" at bounding box center [482, 130] width 63 height 30
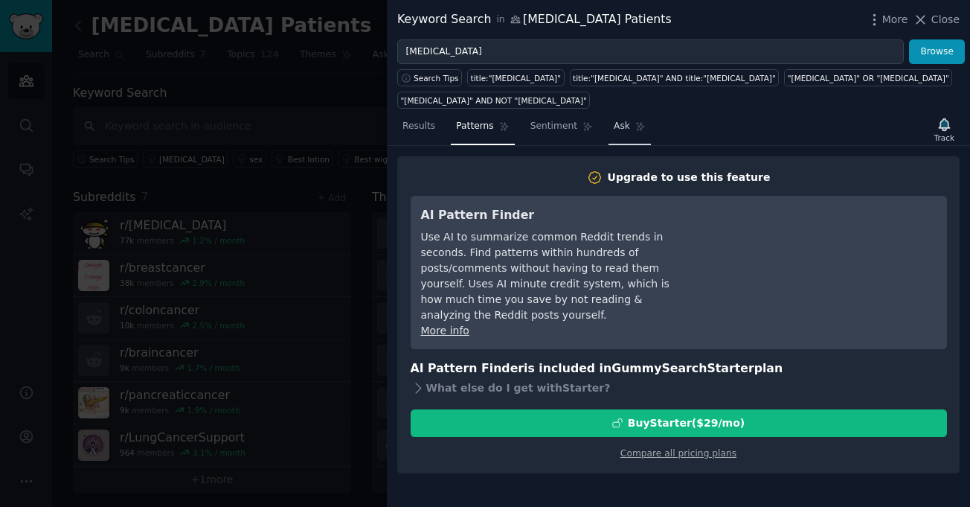
click at [614, 120] on span "Ask" at bounding box center [622, 126] width 16 height 13
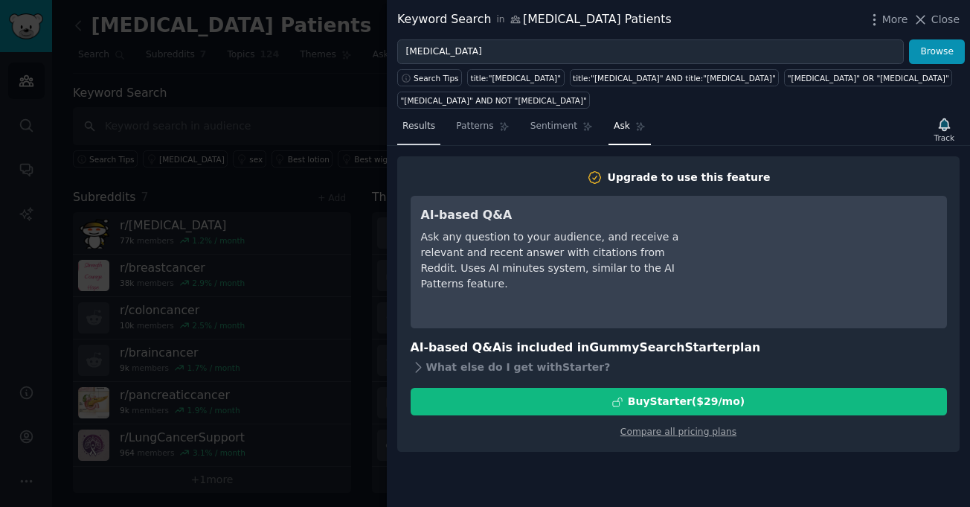
click at [419, 115] on link "Results" at bounding box center [418, 130] width 43 height 30
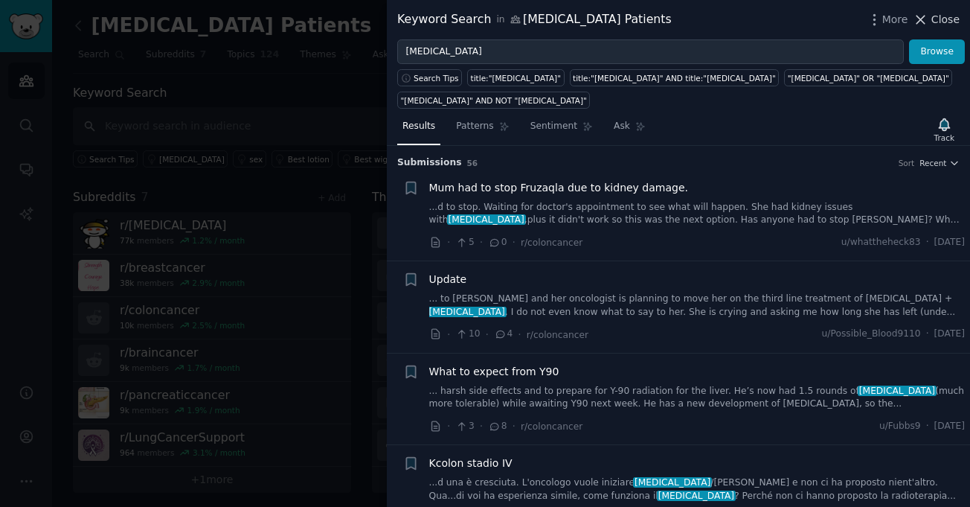
click at [937, 23] on span "Close" at bounding box center [945, 20] width 28 height 16
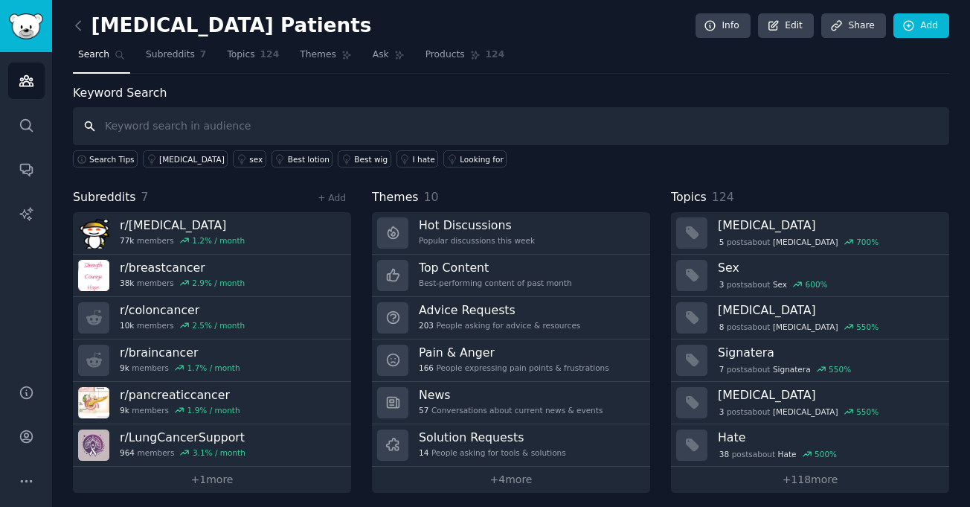
scroll to position [7, 0]
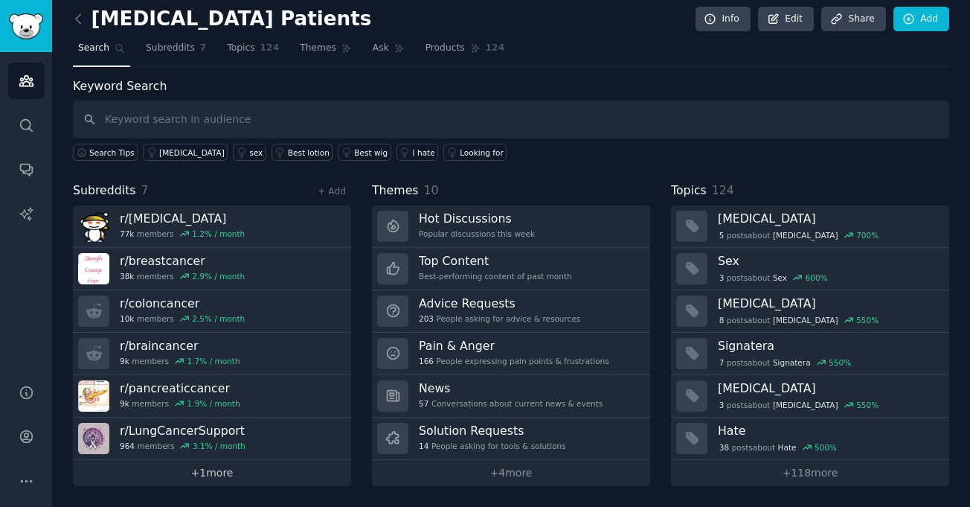
click at [222, 475] on link "+ 1 more" at bounding box center [212, 473] width 278 height 26
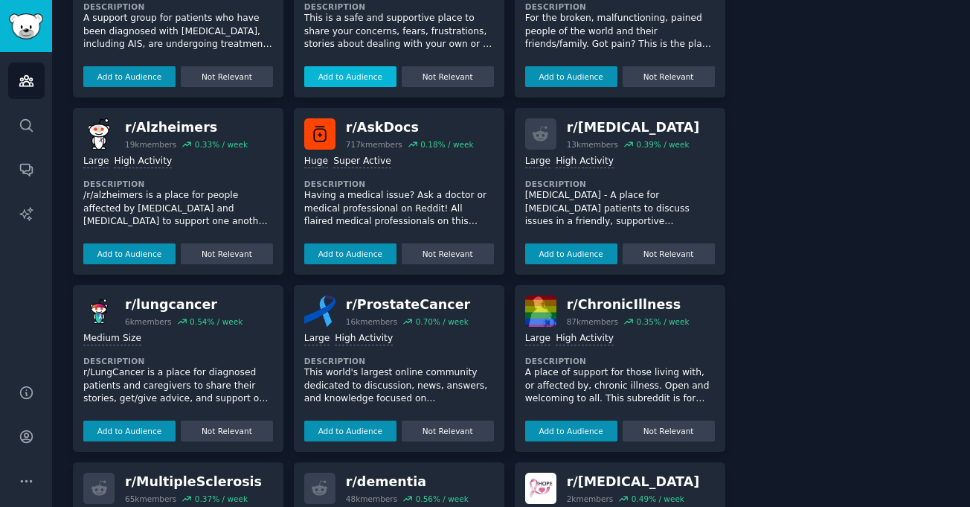
scroll to position [651, 0]
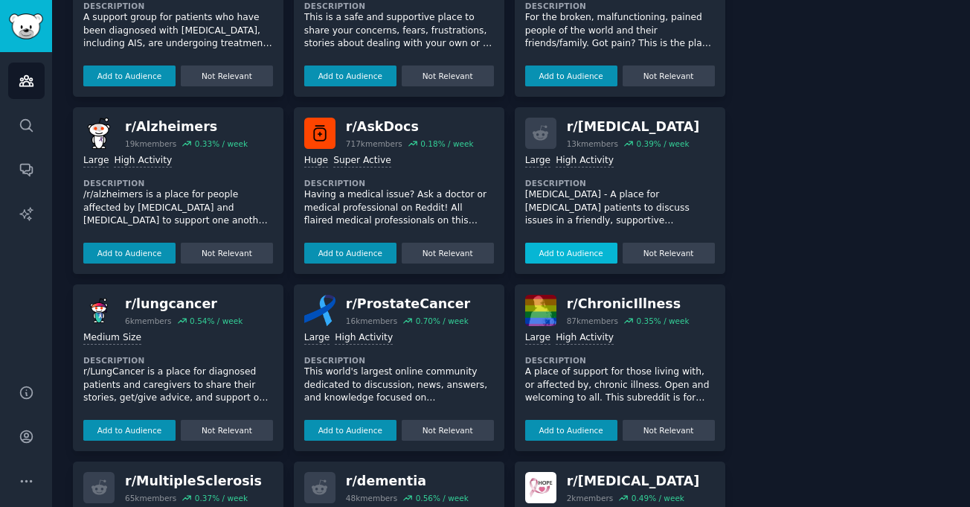
click at [579, 252] on button "Add to Audience" at bounding box center [571, 252] width 92 height 21
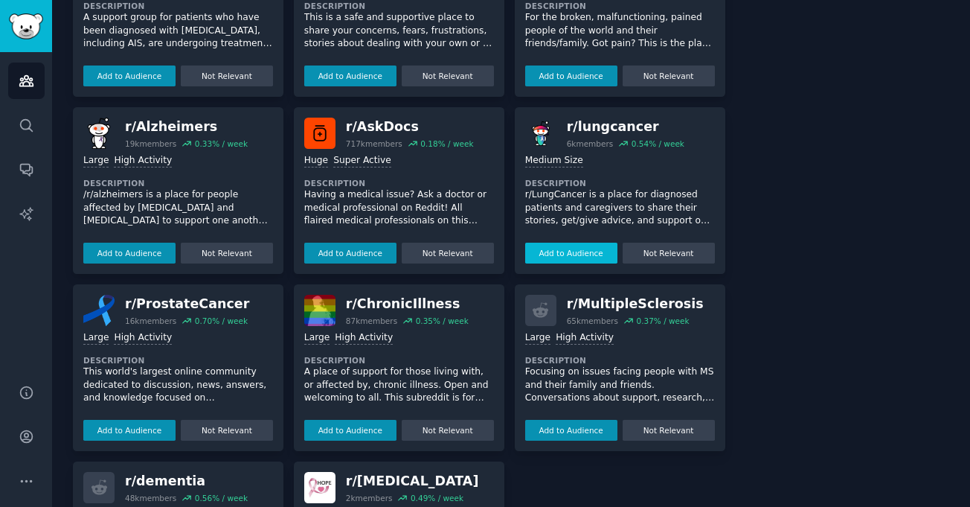
click at [579, 251] on button "Add to Audience" at bounding box center [571, 252] width 92 height 21
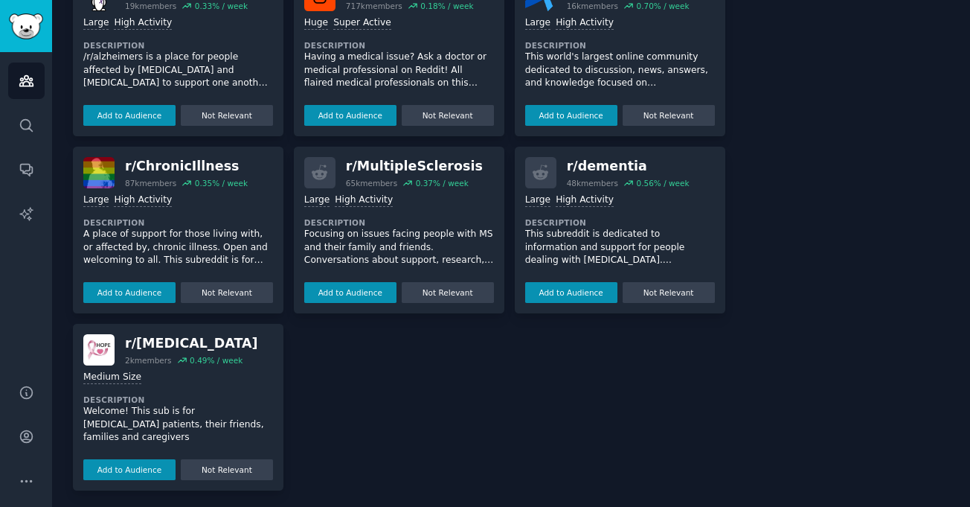
scroll to position [790, 0]
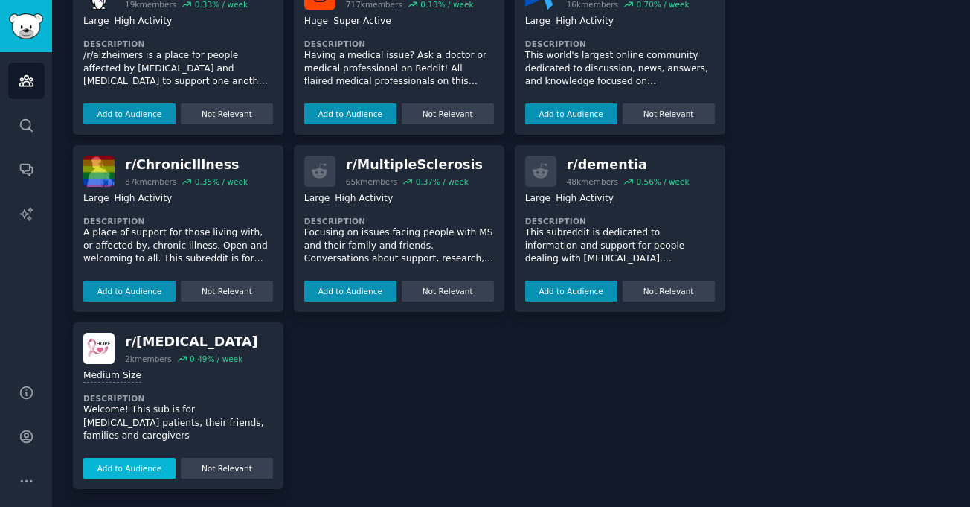
click at [144, 469] on button "Add to Audience" at bounding box center [129, 467] width 92 height 21
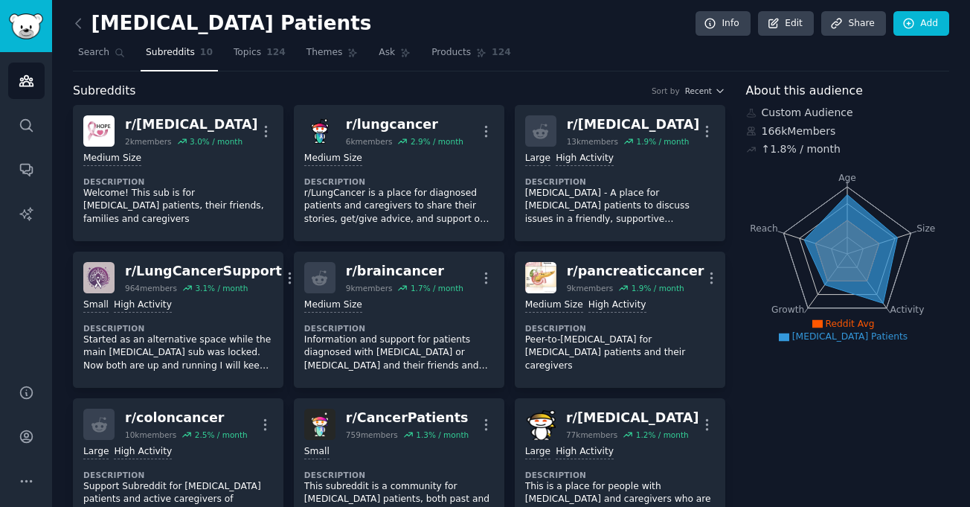
scroll to position [0, 0]
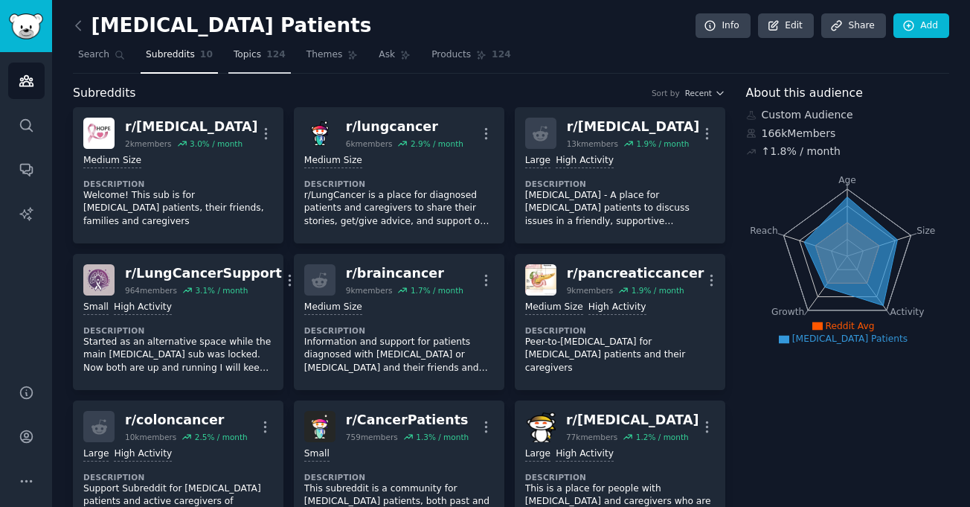
click at [240, 57] on span "Topics" at bounding box center [248, 54] width 28 height 13
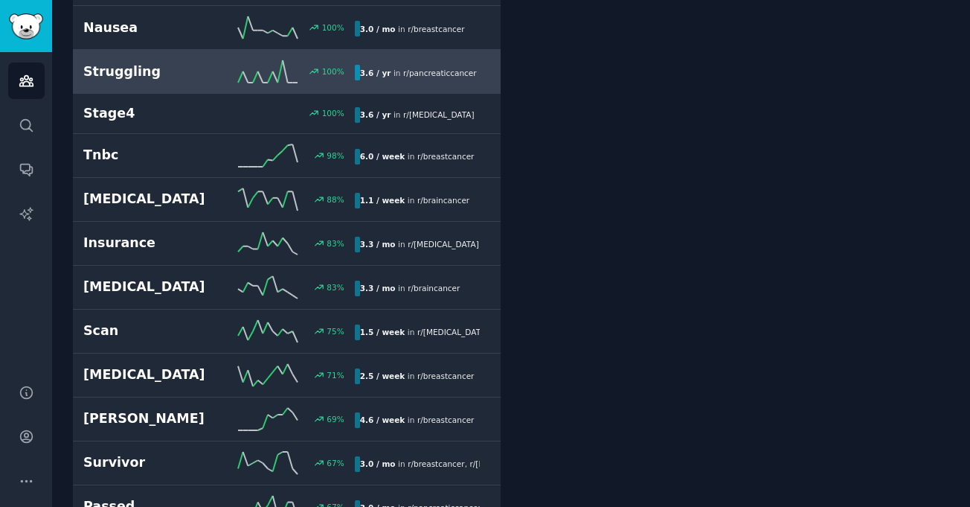
scroll to position [1306, 0]
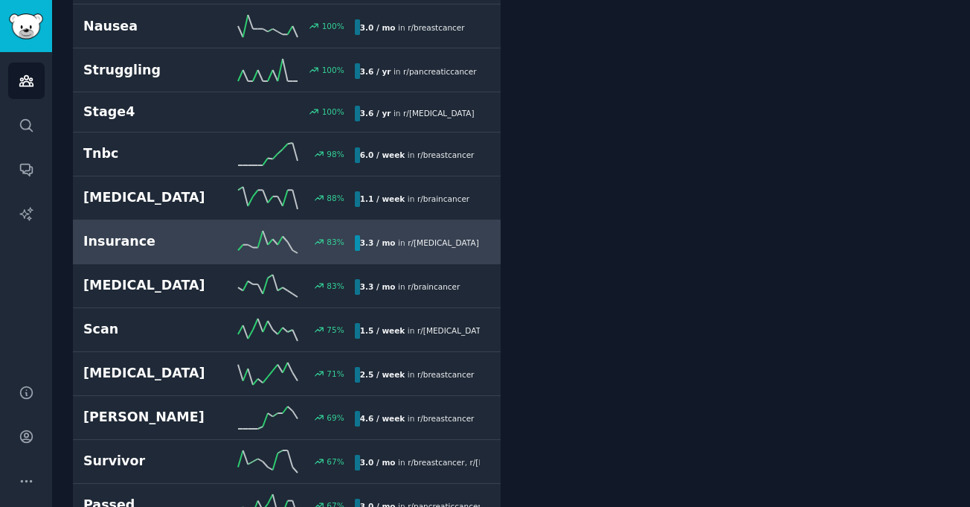
click at [126, 232] on h2 "Insurance" at bounding box center [150, 241] width 135 height 19
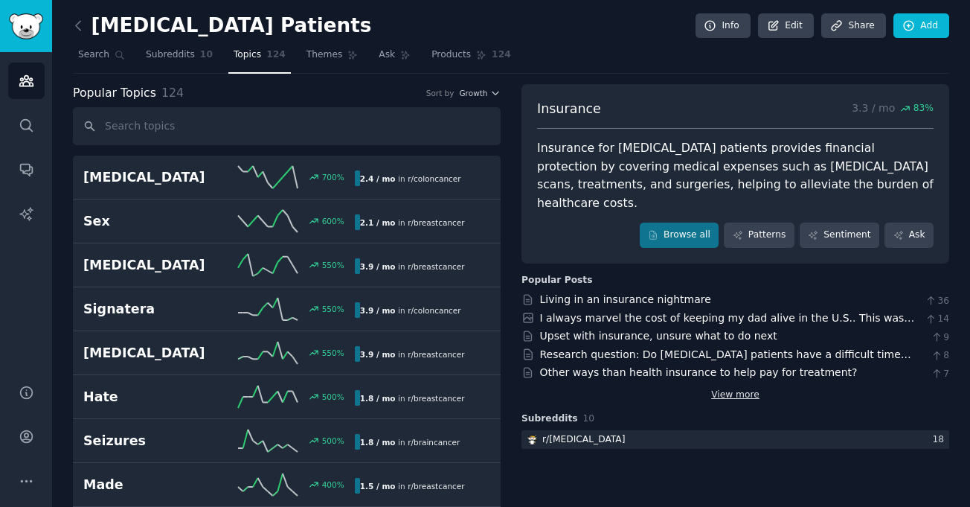
click at [734, 388] on link "View more" at bounding box center [735, 394] width 48 height 13
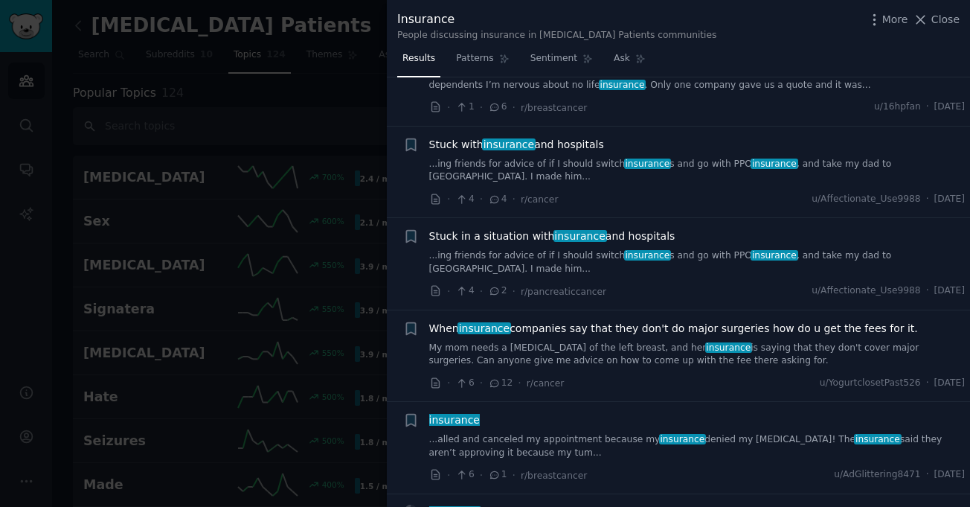
scroll to position [2380, 0]
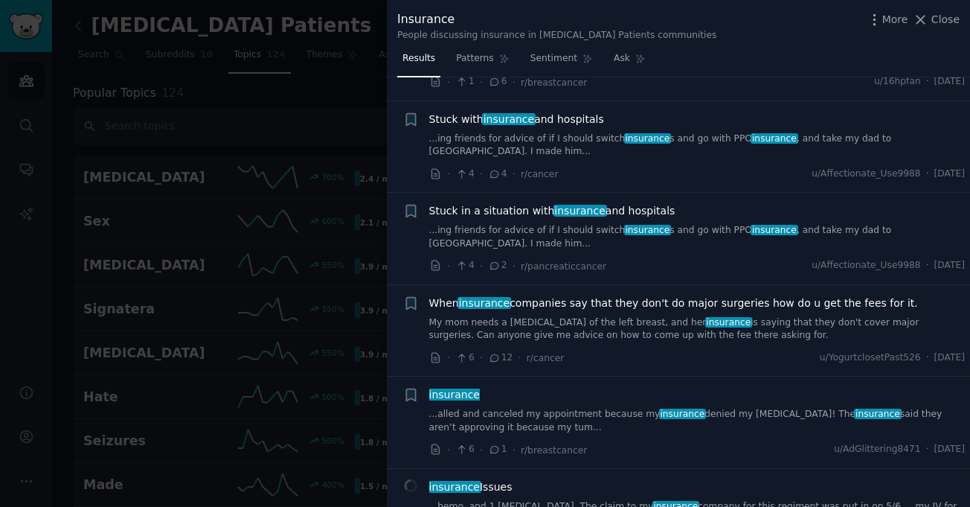
click at [621, 408] on link "...alled and canceled my appointment because my insurance denied my Keytruda! T…" at bounding box center [697, 421] width 536 height 26
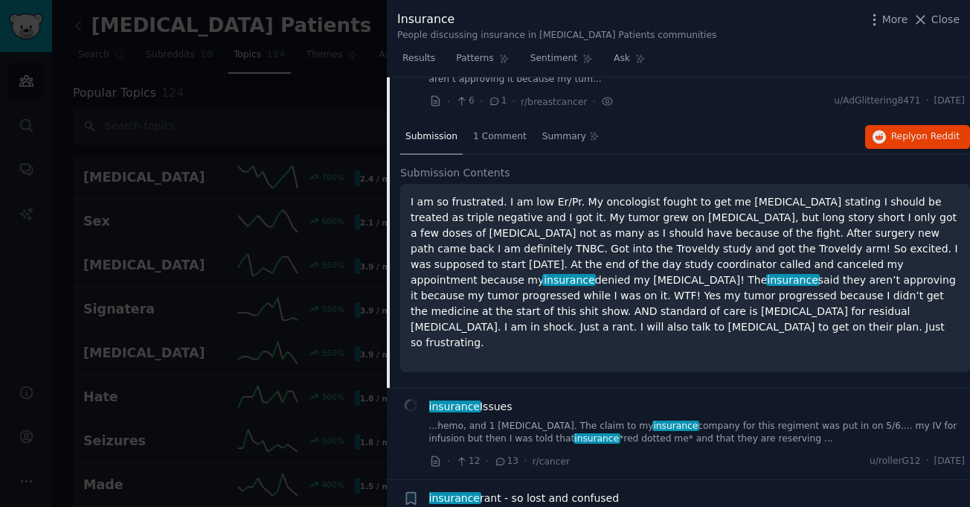
scroll to position [2654, 0]
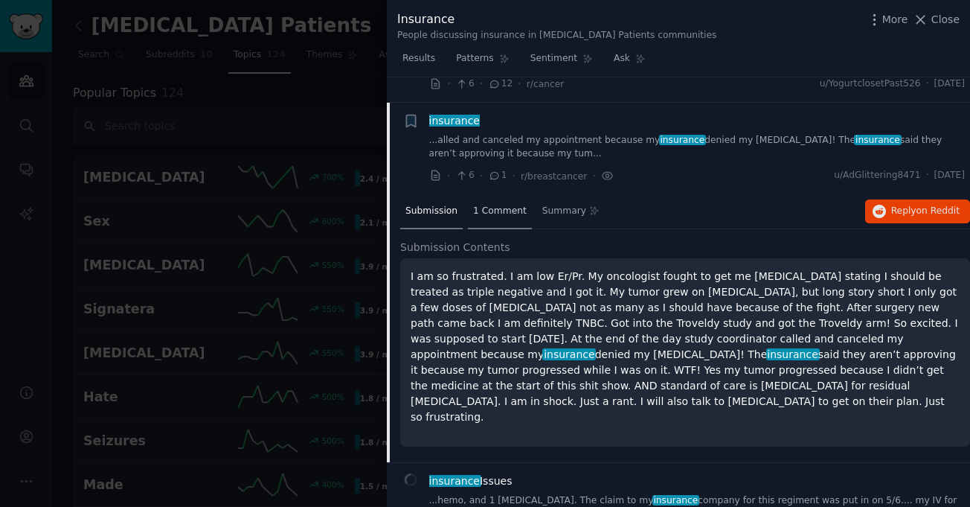
click at [492, 205] on span "1 Comment" at bounding box center [500, 211] width 54 height 13
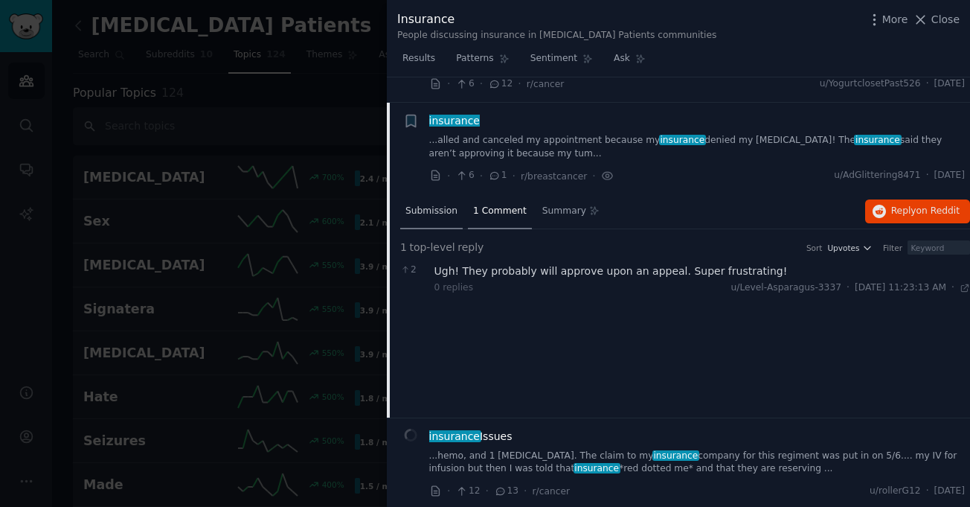
click at [424, 194] on div "Submission" at bounding box center [431, 212] width 62 height 36
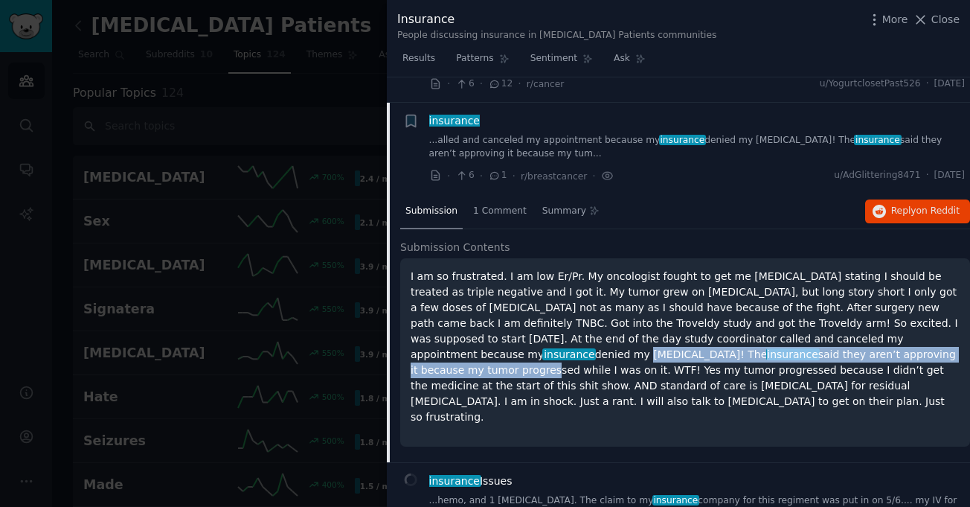
drag, startPoint x: 531, startPoint y: 331, endPoint x: 704, endPoint y: 319, distance: 173.7
click at [704, 319] on p "I am so frustrated. I am low Er/Pr. My oncologist fought to get me Keytruda sta…" at bounding box center [685, 347] width 549 height 156
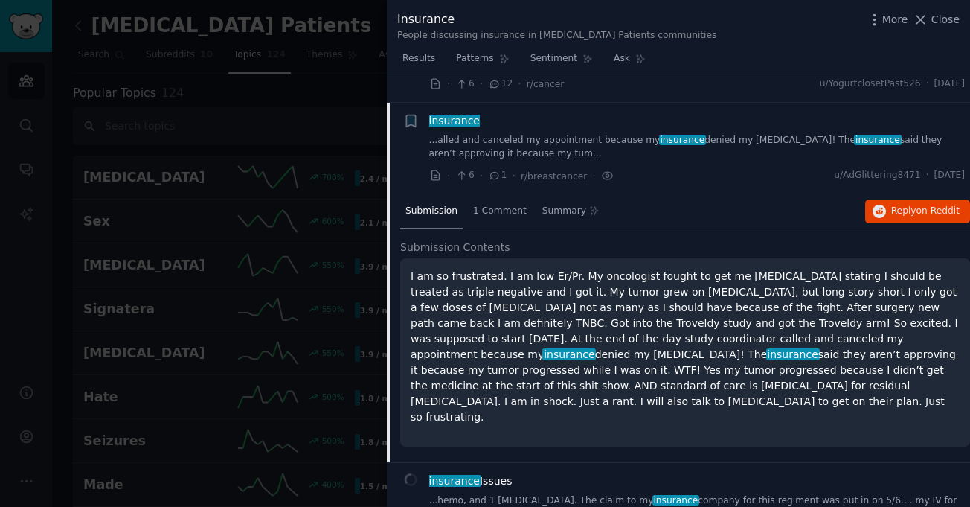
click at [701, 333] on p "I am so frustrated. I am low Er/Pr. My oncologist fought to get me Keytruda sta…" at bounding box center [685, 347] width 549 height 156
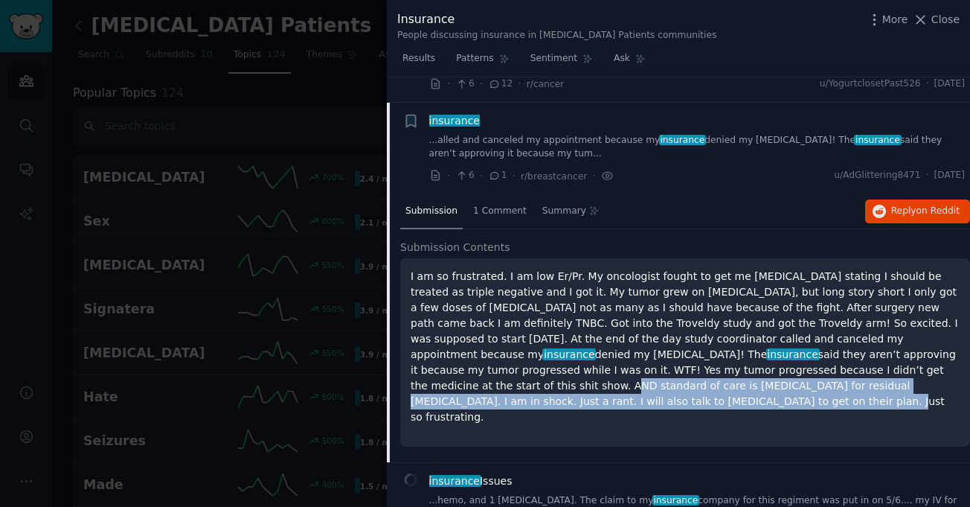
drag, startPoint x: 533, startPoint y: 346, endPoint x: 853, endPoint y: 357, distance: 320.8
click at [853, 357] on p "I am so frustrated. I am low Er/Pr. My oncologist fought to get me Keytruda sta…" at bounding box center [685, 347] width 549 height 156
click at [695, 364] on p "I am so frustrated. I am low Er/Pr. My oncologist fought to get me Keytruda sta…" at bounding box center [685, 347] width 549 height 156
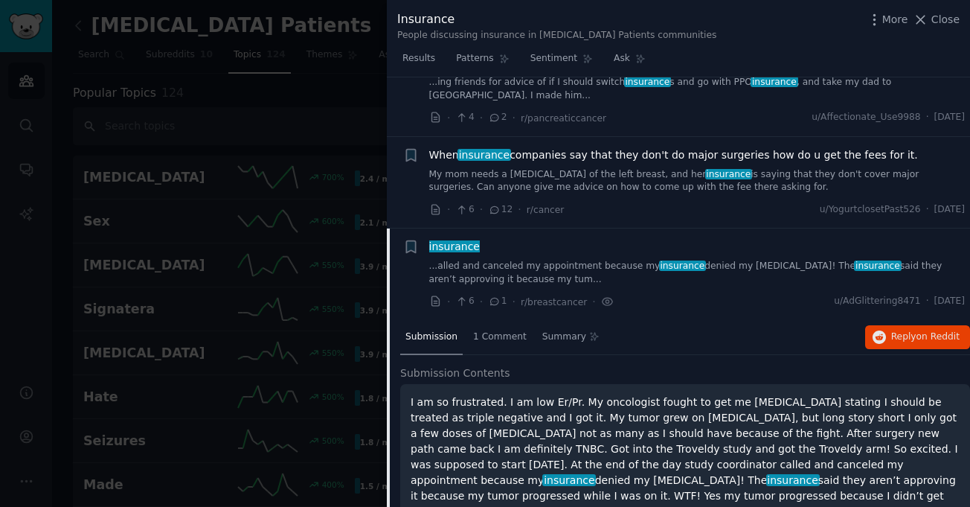
scroll to position [2505, 0]
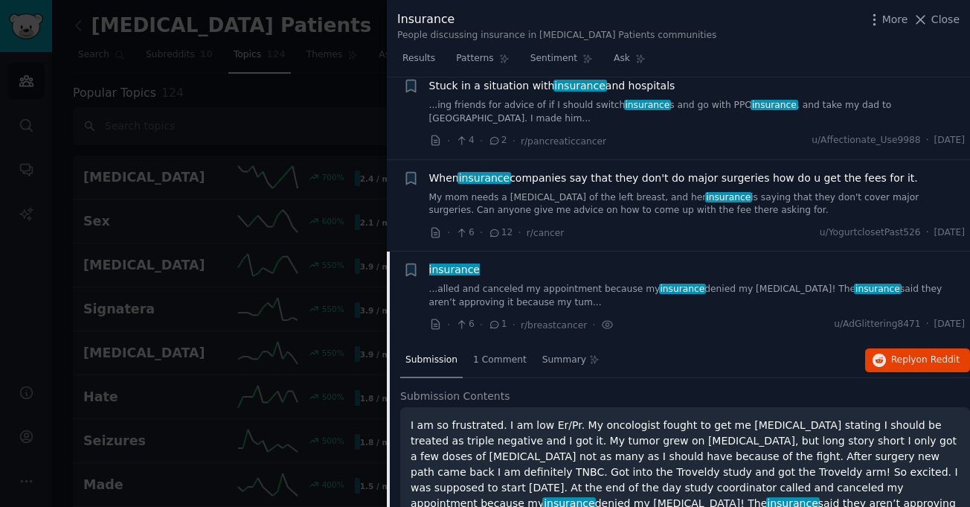
click at [596, 262] on div "insurance ...alled and canceled my appointment because my insurance denied my K…" at bounding box center [697, 285] width 536 height 47
click at [564, 283] on link "...alled and canceled my appointment because my insurance denied my Keytruda! T…" at bounding box center [697, 296] width 536 height 26
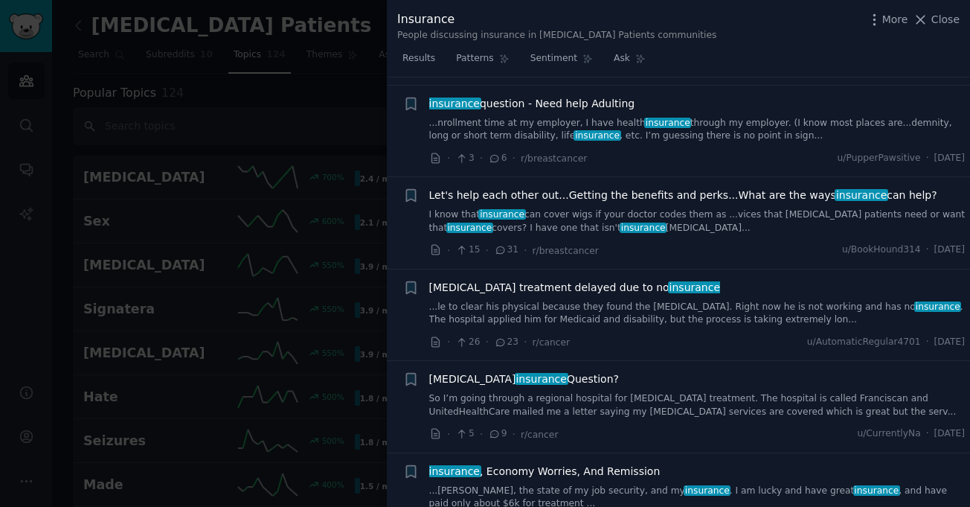
scroll to position [3249, 0]
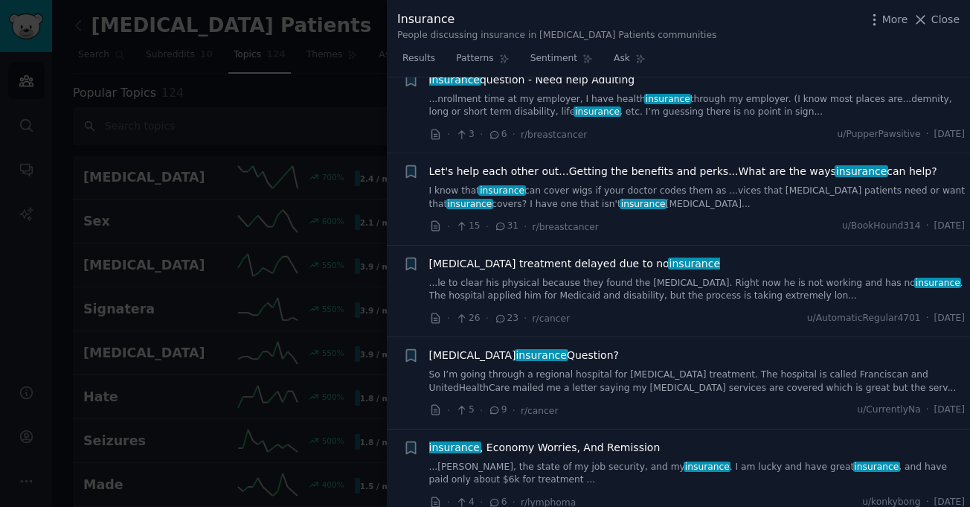
click at [540, 347] on span "Chemo insurance Question?" at bounding box center [524, 355] width 190 height 16
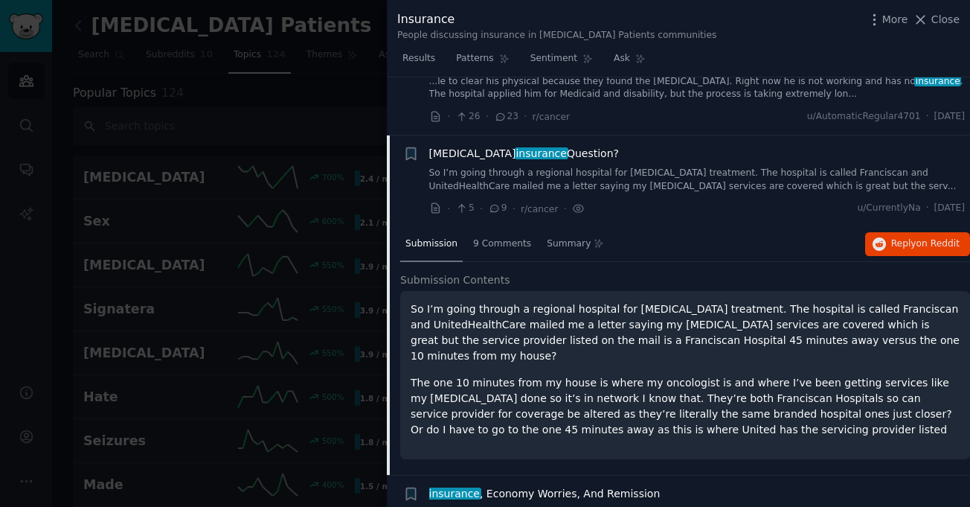
scroll to position [3454, 0]
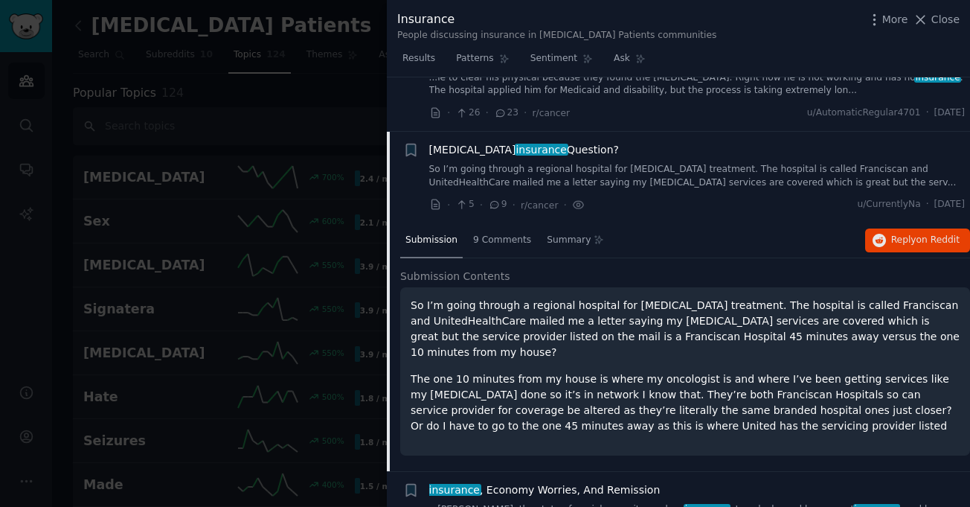
click at [636, 163] on link "So I’m going through a regional hospital for chemo treatment. The hospital is c…" at bounding box center [697, 176] width 536 height 26
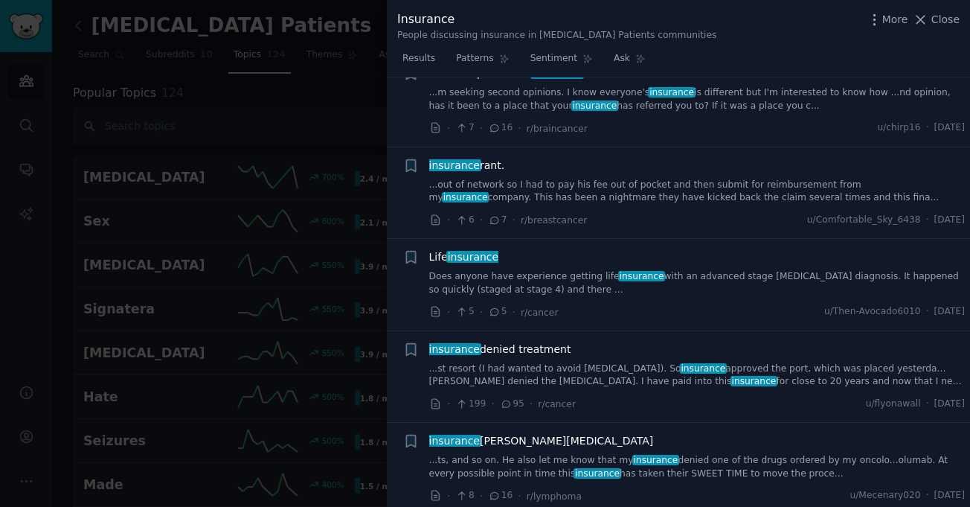
scroll to position [3975, 0]
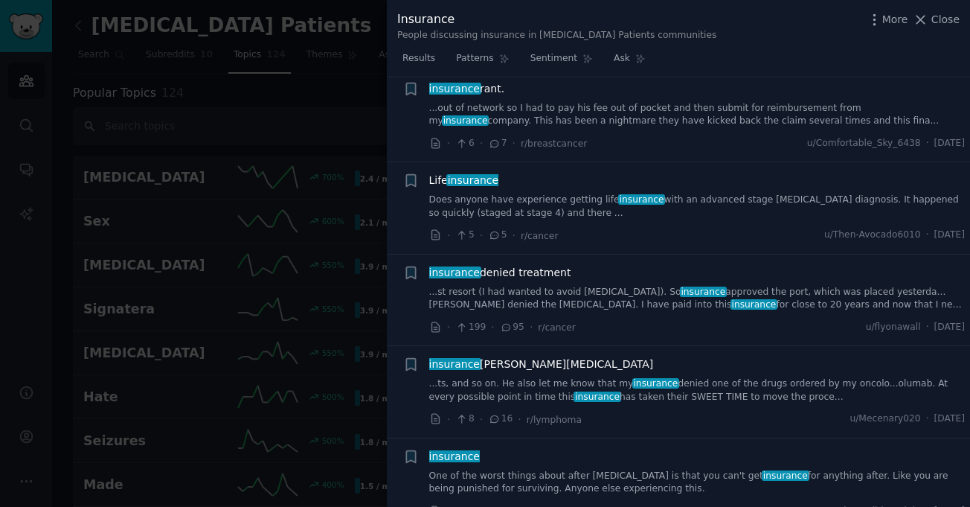
click at [690, 286] on link "...st resort (I had wanted to avoid chemo). So insurance approved the port, whi…" at bounding box center [697, 299] width 536 height 26
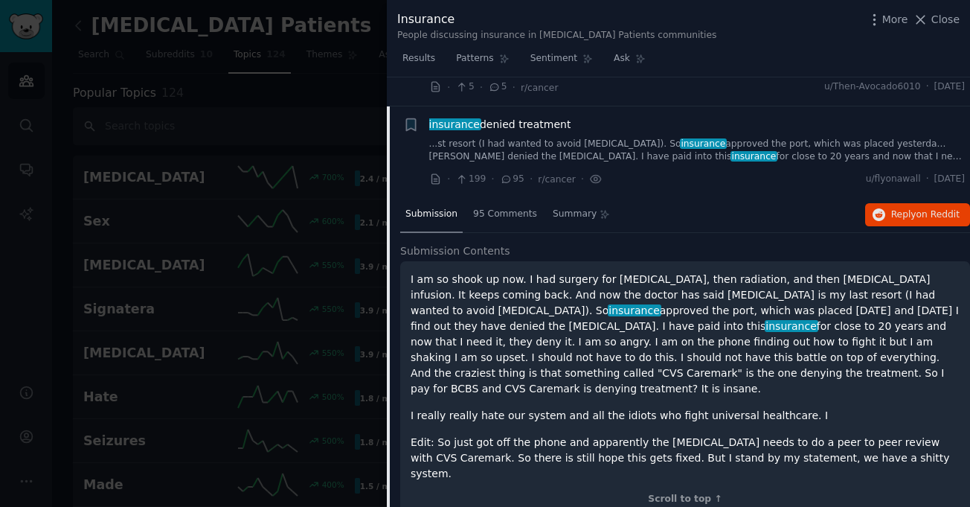
scroll to position [4098, 0]
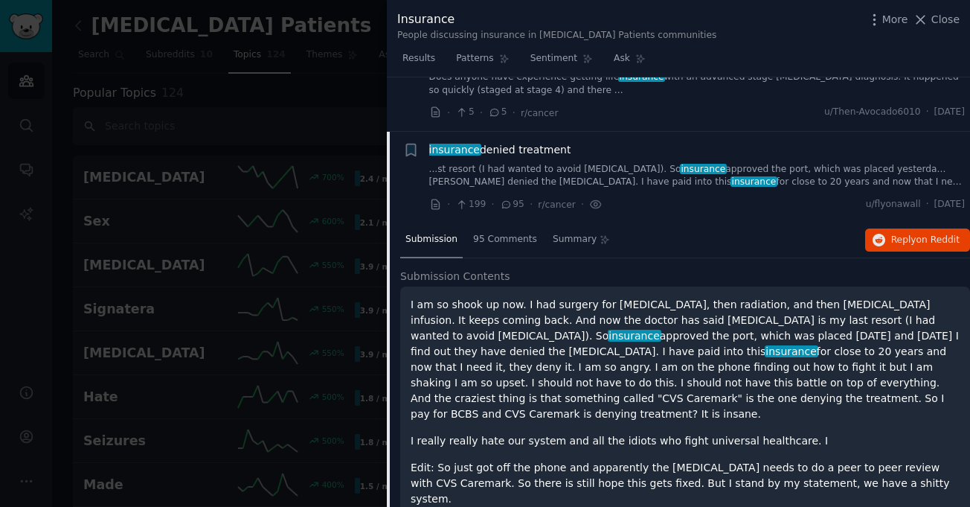
click at [671, 163] on link "...st resort (I had wanted to avoid chemo). So insurance approved the port, whi…" at bounding box center [697, 176] width 536 height 26
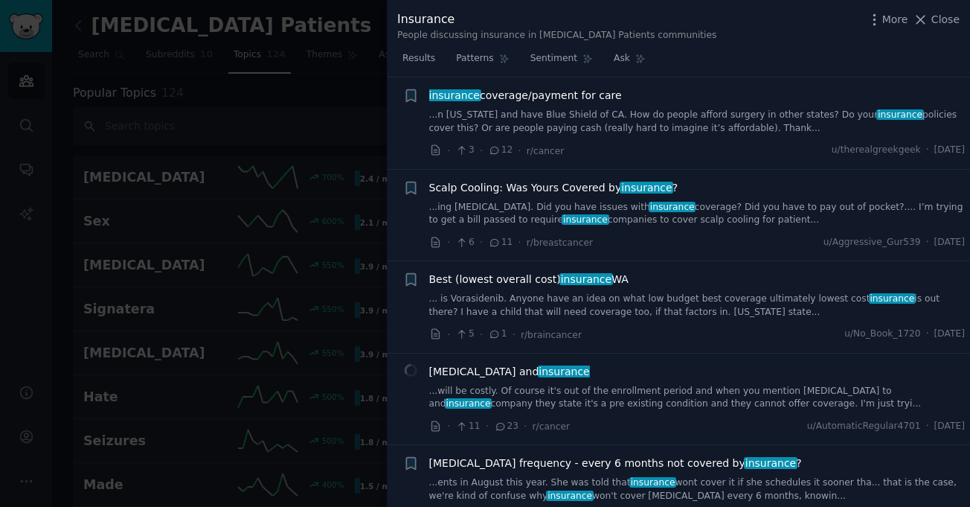
scroll to position [4619, 0]
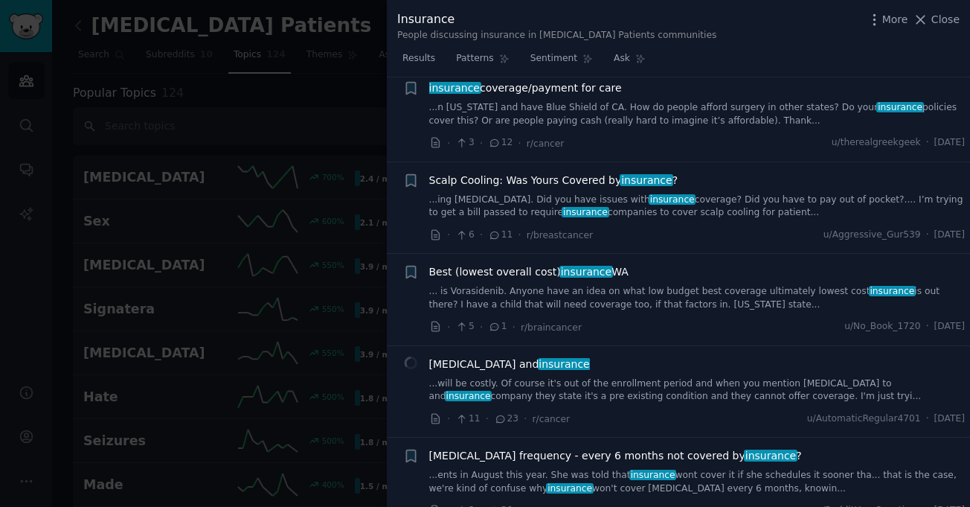
click at [623, 285] on link "... is Vorasidenib. Anyone have an idea on what low budget best coverage ultima…" at bounding box center [697, 298] width 536 height 26
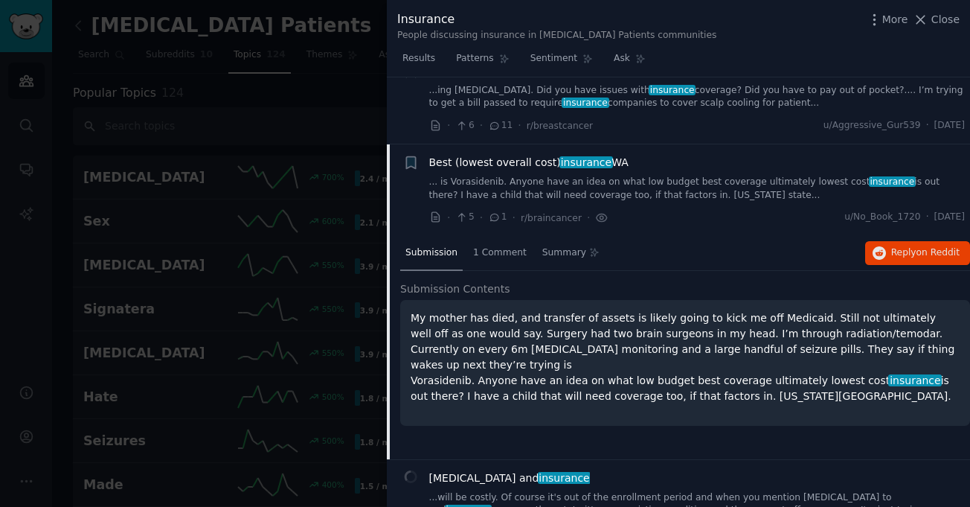
scroll to position [4740, 0]
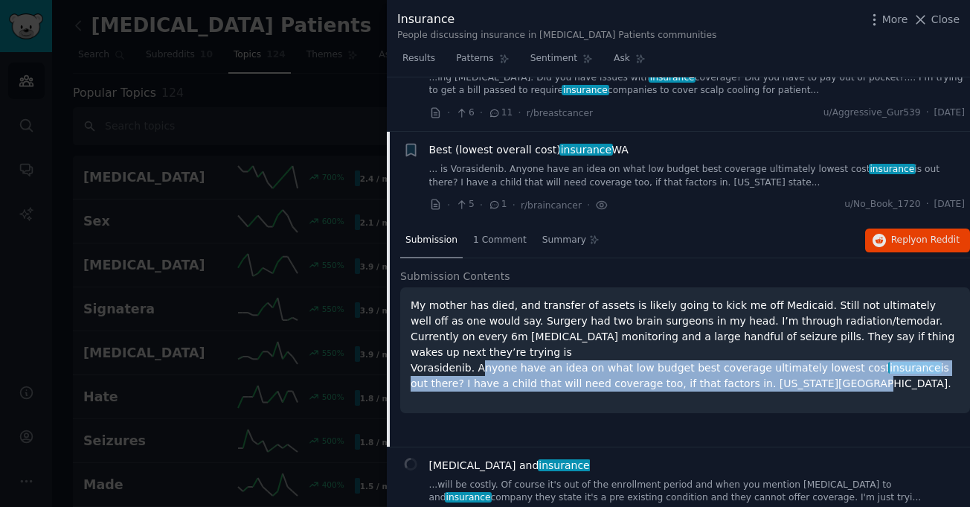
drag, startPoint x: 471, startPoint y: 301, endPoint x: 867, endPoint y: 306, distance: 395.8
click at [867, 306] on p "My mother has died, and transfer of assets is likely going to kick me off Medic…" at bounding box center [685, 345] width 549 height 94
click at [765, 332] on div "My mother has died, and transfer of assets is likely going to kick me off Medic…" at bounding box center [685, 350] width 570 height 126
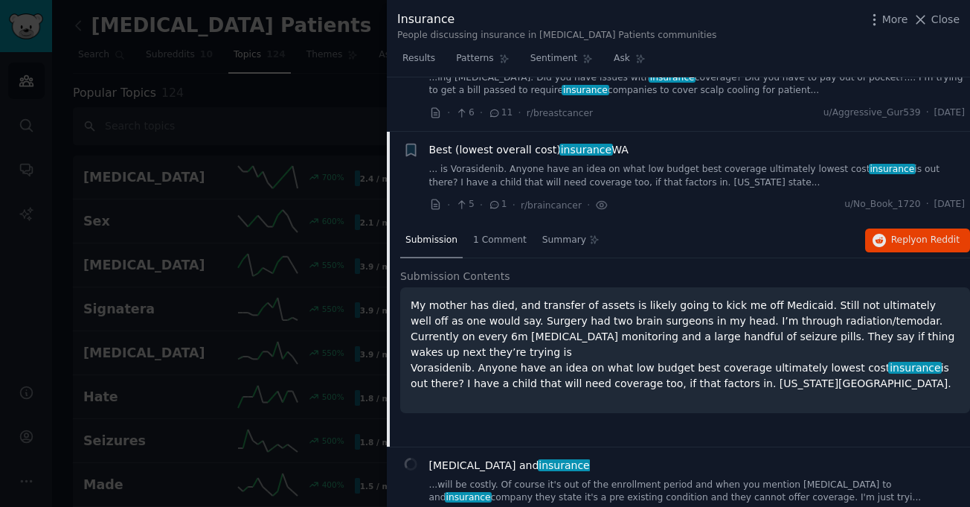
click at [676, 142] on div "Best (lowest overall cost) insurance WA ... is Vorasidenib. Anyone have an idea…" at bounding box center [697, 165] width 536 height 47
click at [675, 163] on link "... is Vorasidenib. Anyone have an idea on what low budget best coverage ultima…" at bounding box center [697, 176] width 536 height 26
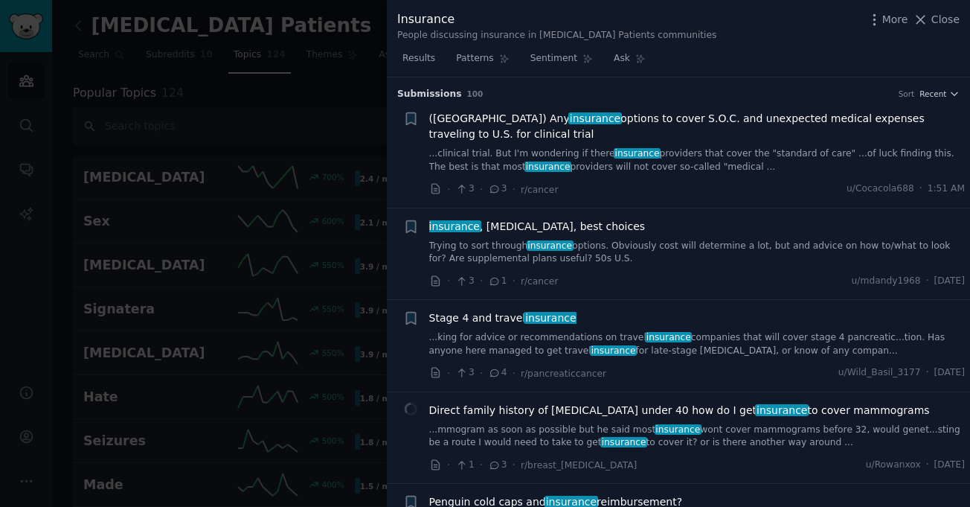
click at [459, 20] on div "Insurance" at bounding box center [556, 19] width 319 height 19
click at [478, 24] on div "Insurance" at bounding box center [556, 19] width 319 height 19
click at [480, 30] on div "People discussing insurance in Cancer Patients communities" at bounding box center [556, 35] width 319 height 13
click at [943, 14] on span "Close" at bounding box center [945, 20] width 28 height 16
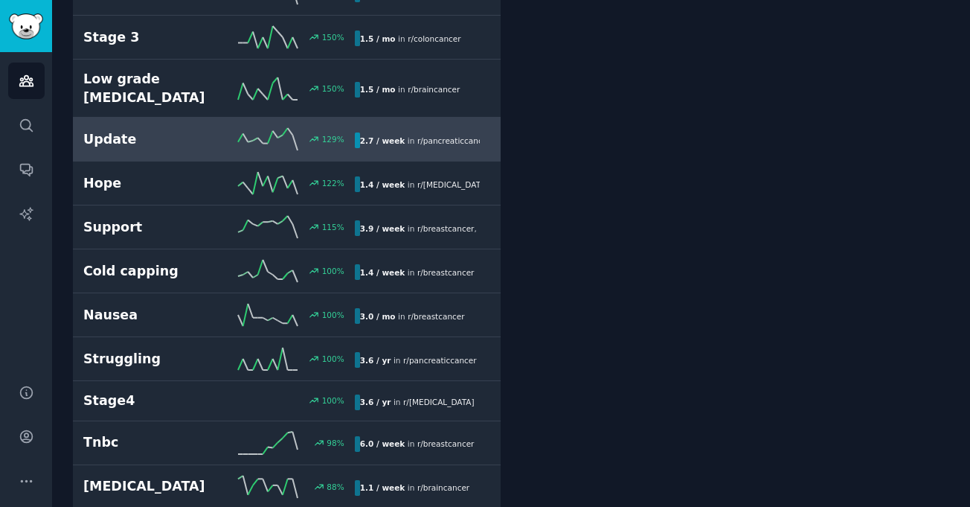
scroll to position [1041, 0]
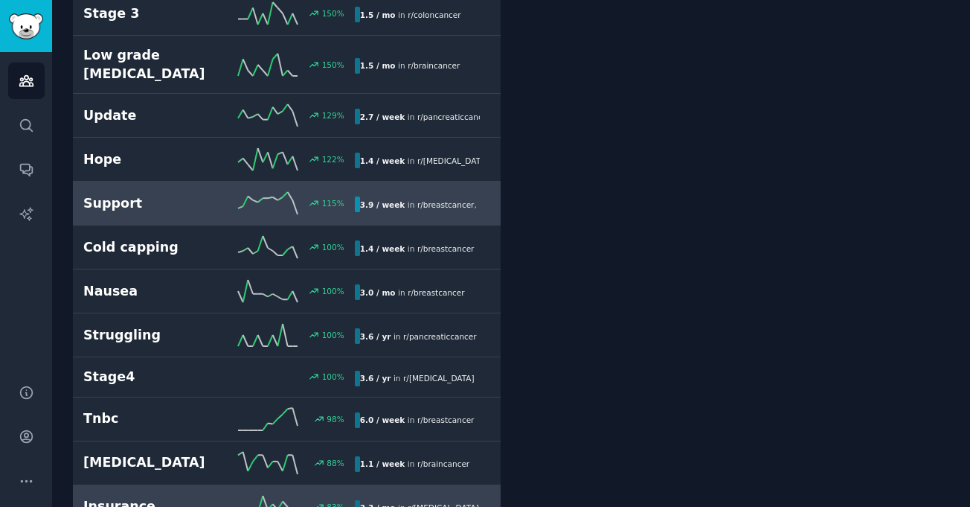
click at [143, 198] on h2 "Support" at bounding box center [150, 203] width 135 height 19
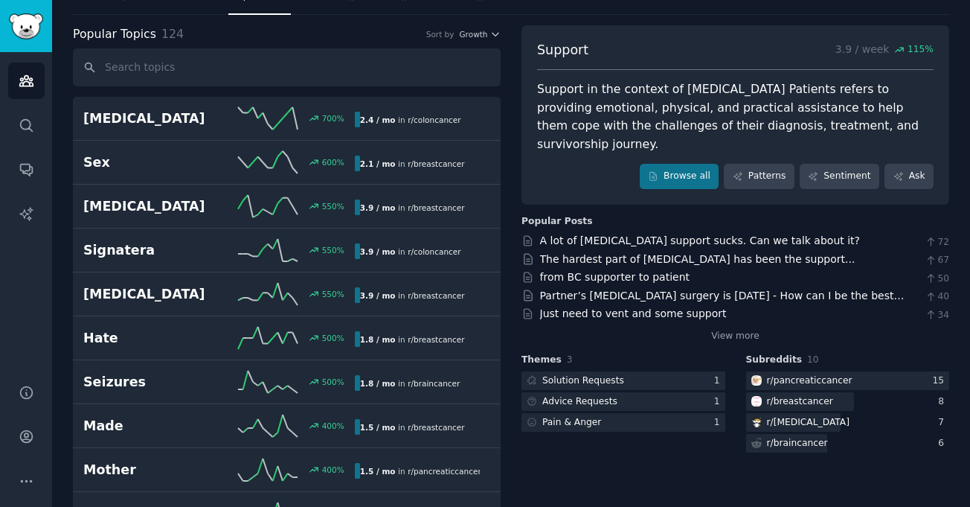
scroll to position [84, 0]
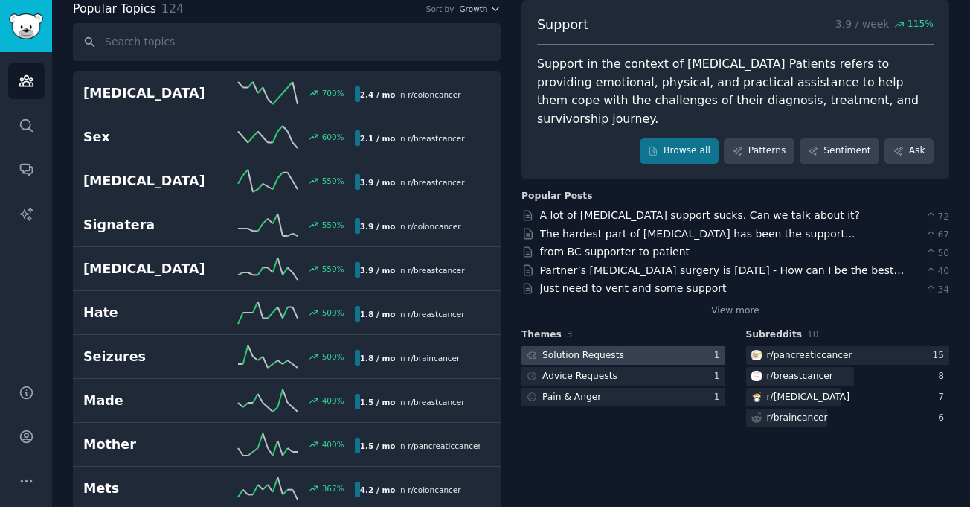
click at [585, 349] on div "Solution Requests" at bounding box center [583, 355] width 82 height 13
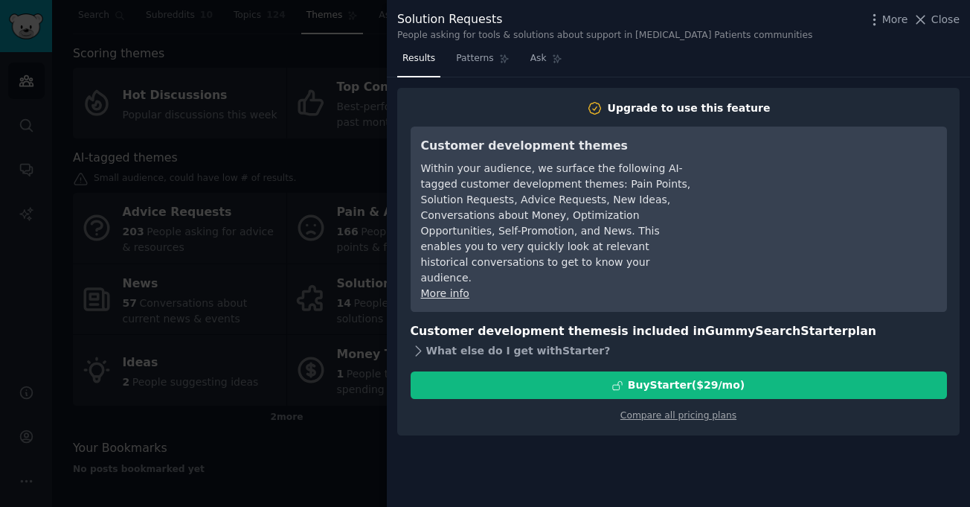
scroll to position [84, 0]
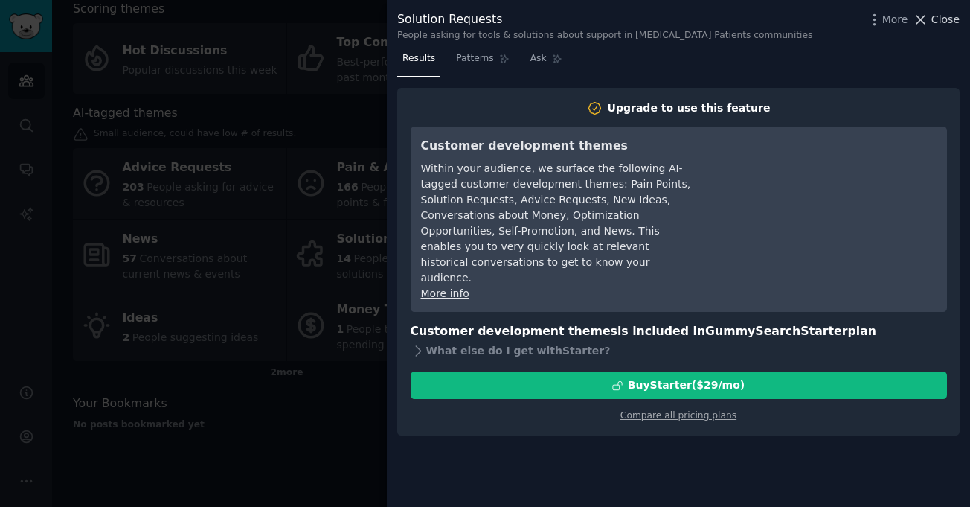
click at [946, 20] on span "Close" at bounding box center [945, 20] width 28 height 16
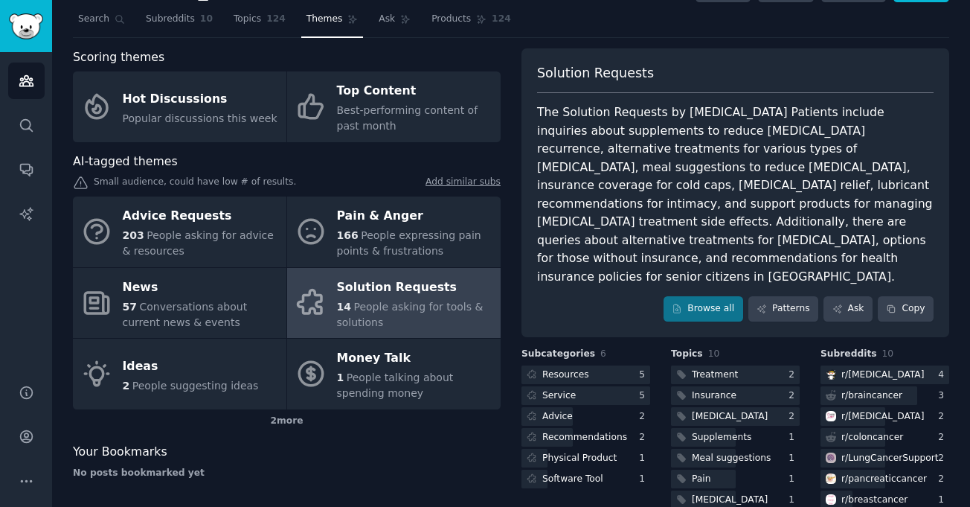
scroll to position [10, 0]
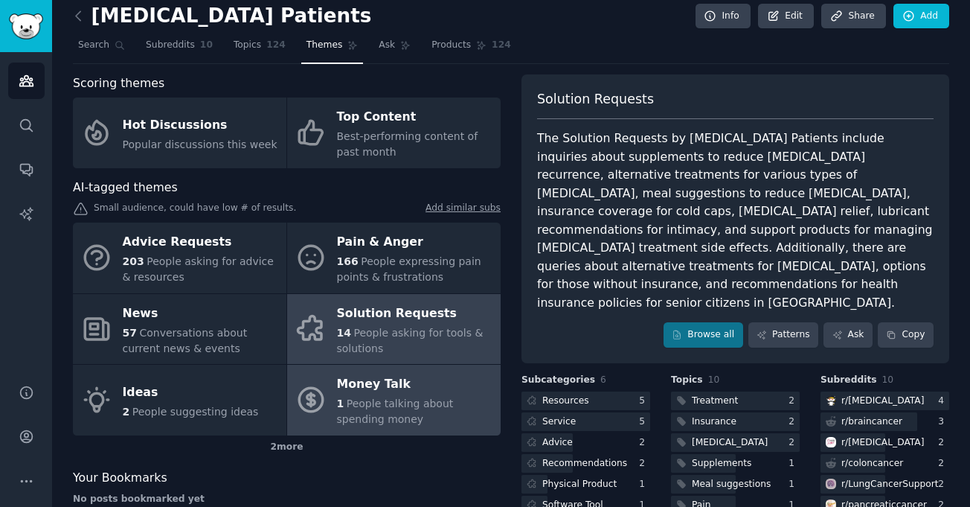
click at [382, 409] on span "People talking about spending money" at bounding box center [395, 411] width 117 height 28
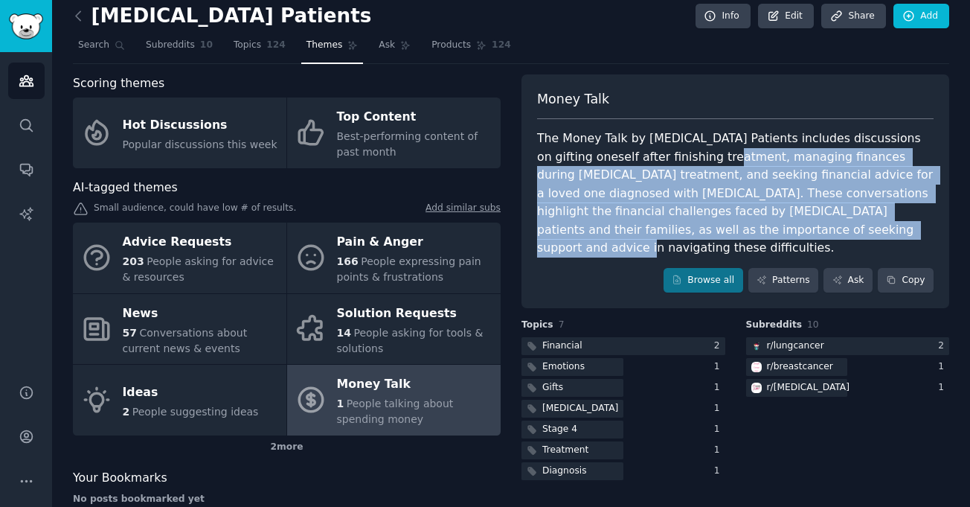
drag, startPoint x: 669, startPoint y: 159, endPoint x: 890, endPoint y: 223, distance: 230.7
click at [890, 223] on div "The Money Talk by Cancer Patients includes discussions on gifting oneself after…" at bounding box center [735, 193] width 396 height 128
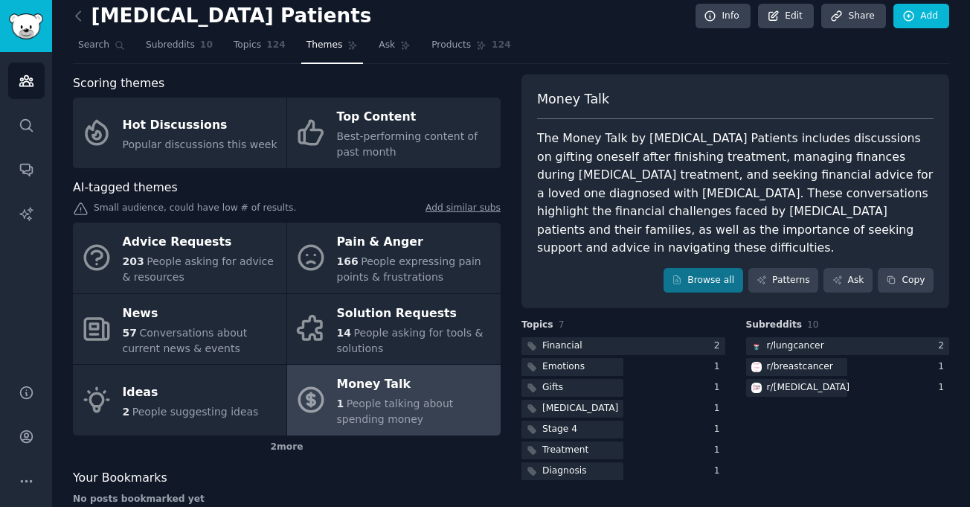
click at [820, 210] on div "The Money Talk by Cancer Patients includes discussions on gifting oneself after…" at bounding box center [735, 193] width 396 height 128
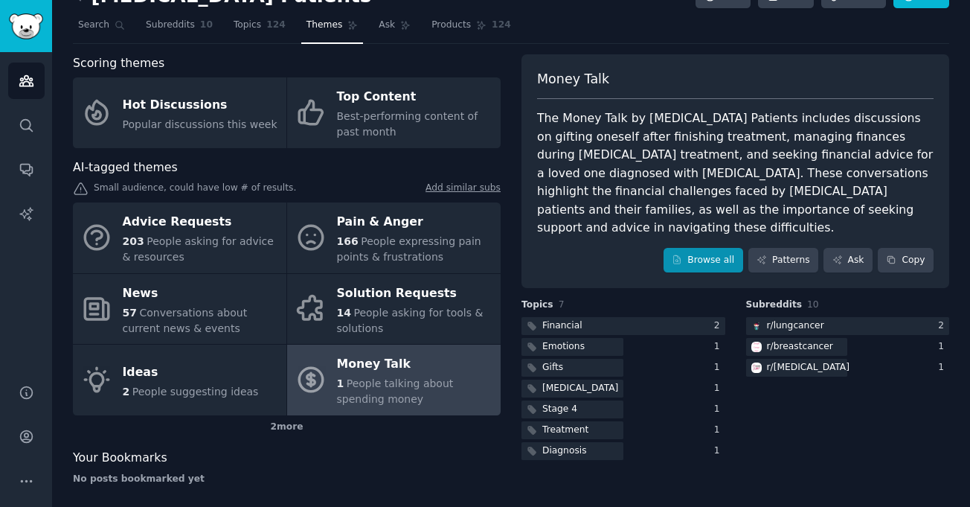
scroll to position [39, 0]
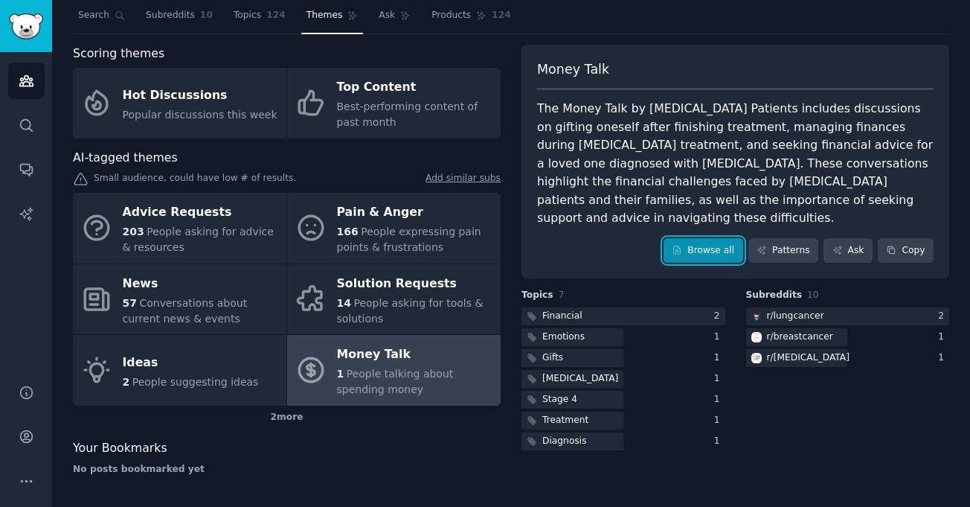
click at [718, 238] on link "Browse all" at bounding box center [704, 250] width 80 height 25
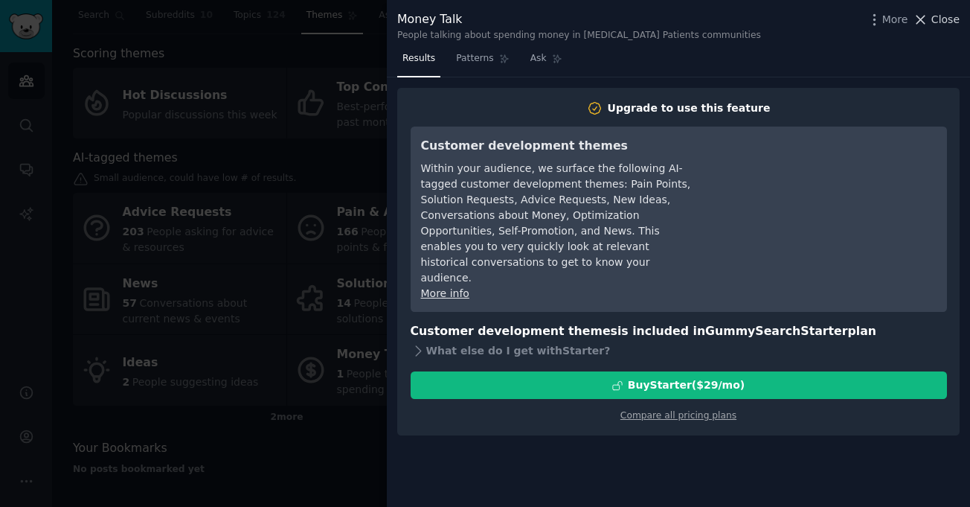
click at [949, 17] on span "Close" at bounding box center [945, 20] width 28 height 16
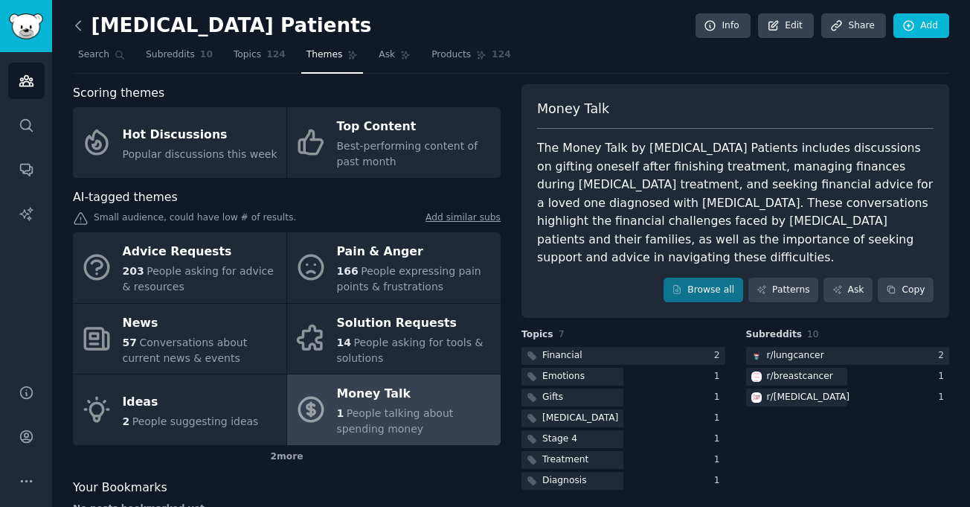
click at [76, 27] on icon at bounding box center [79, 26] width 16 height 16
